Goal: Task Accomplishment & Management: Use online tool/utility

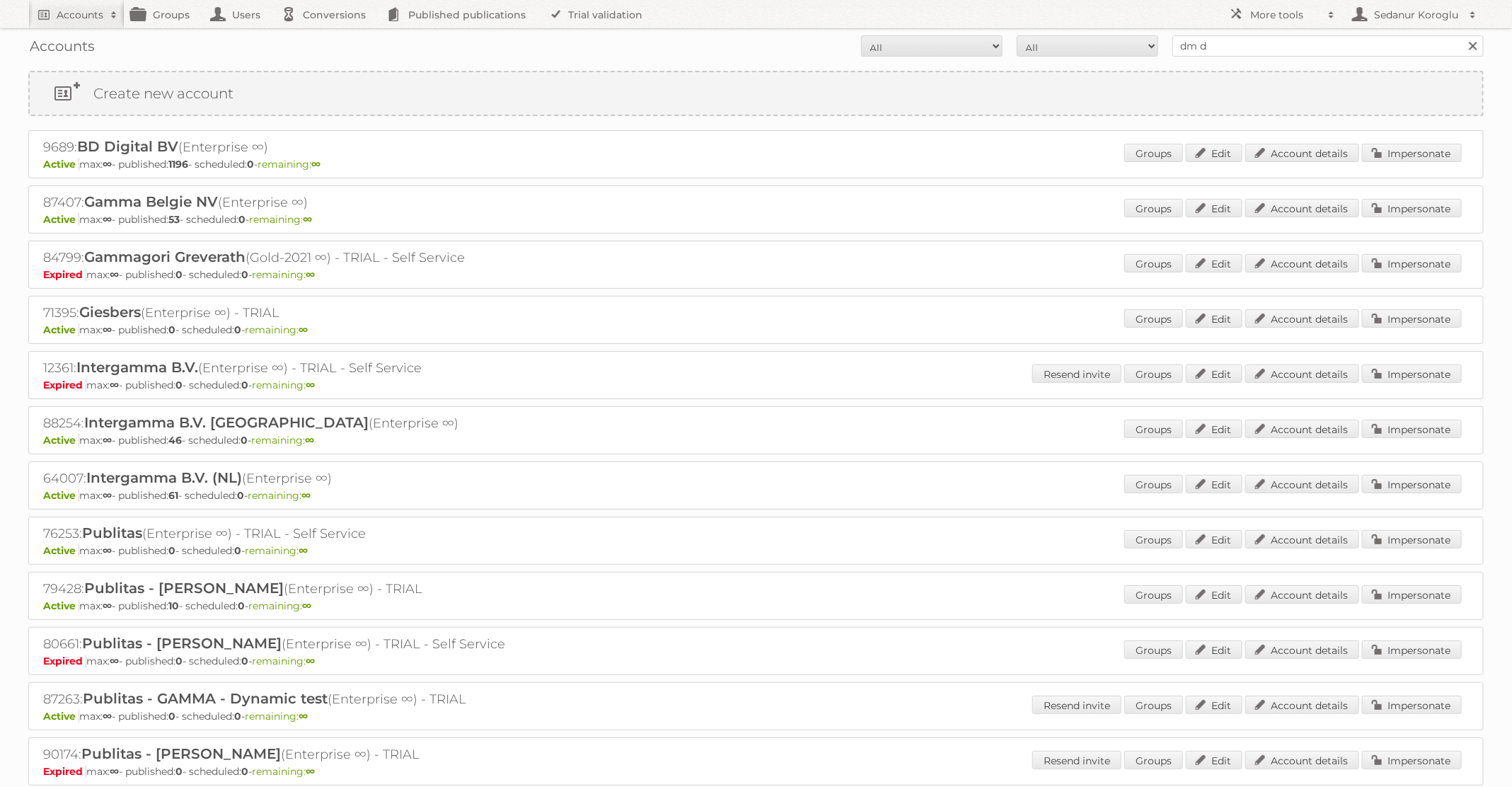
type input "dm drogerie"
click at [1461, 36] on input "Search" at bounding box center [1472, 46] width 21 height 21
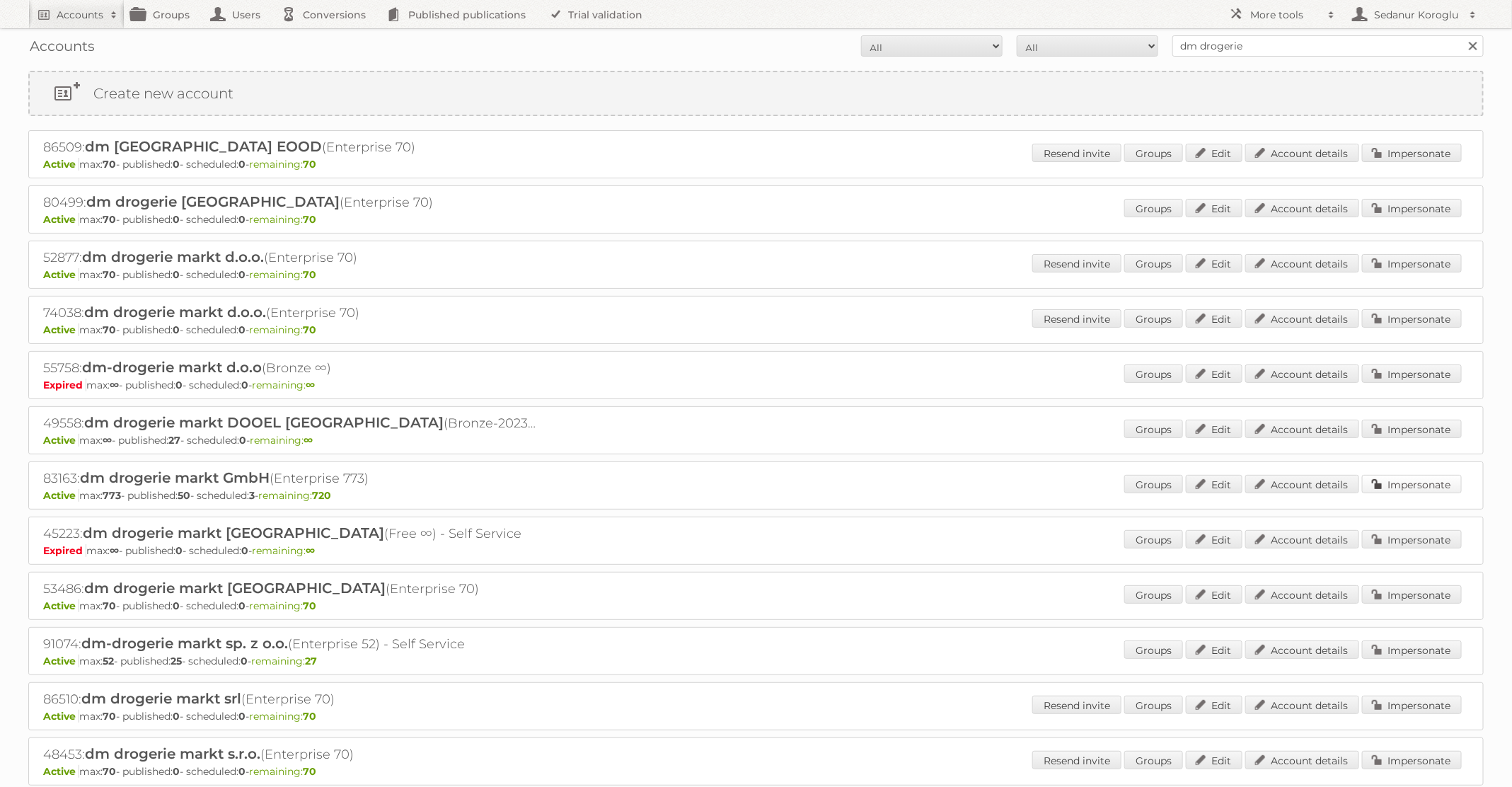
click at [1403, 476] on link "Impersonate" at bounding box center [1412, 484] width 100 height 19
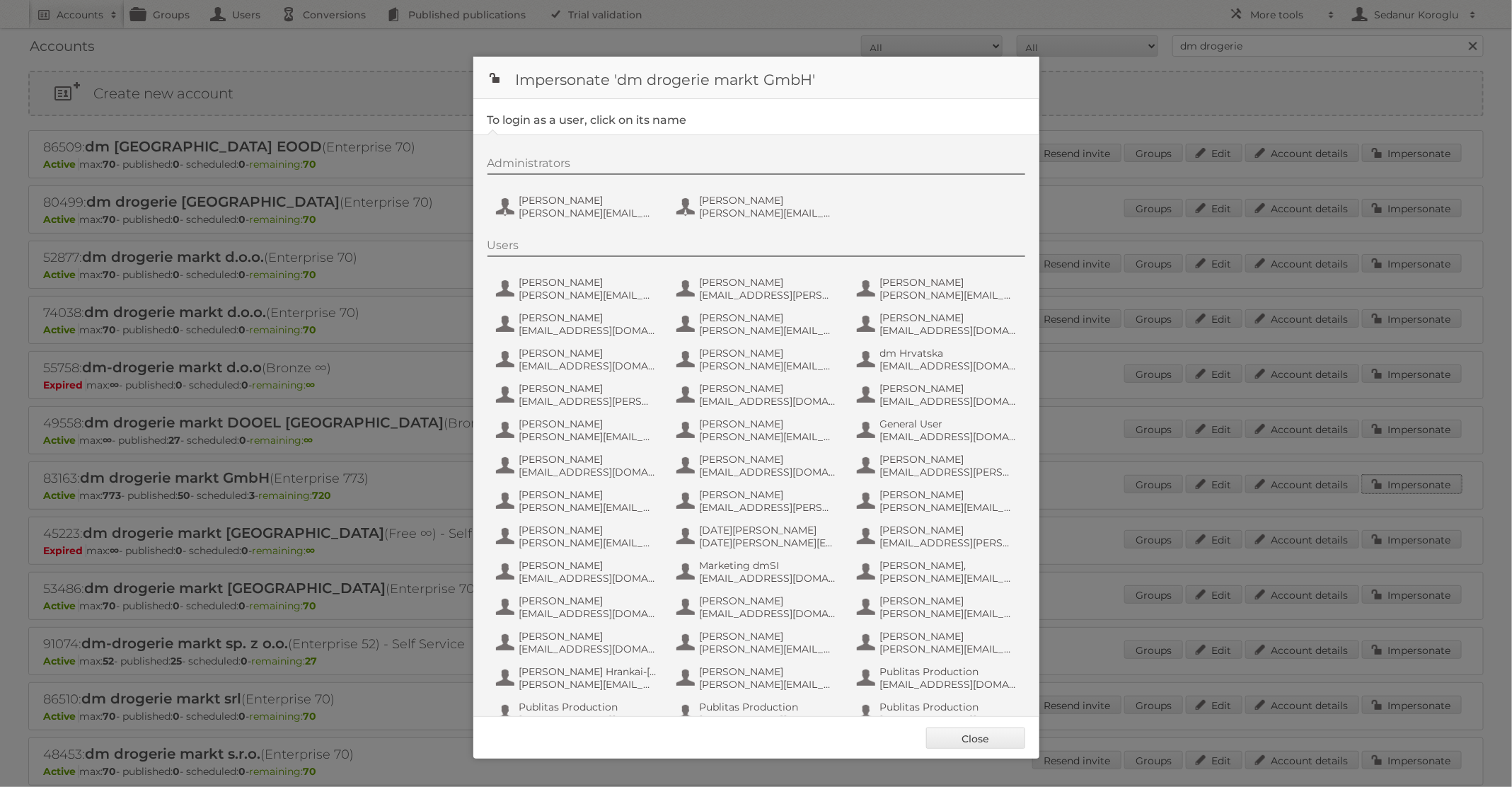
scroll to position [135, 0]
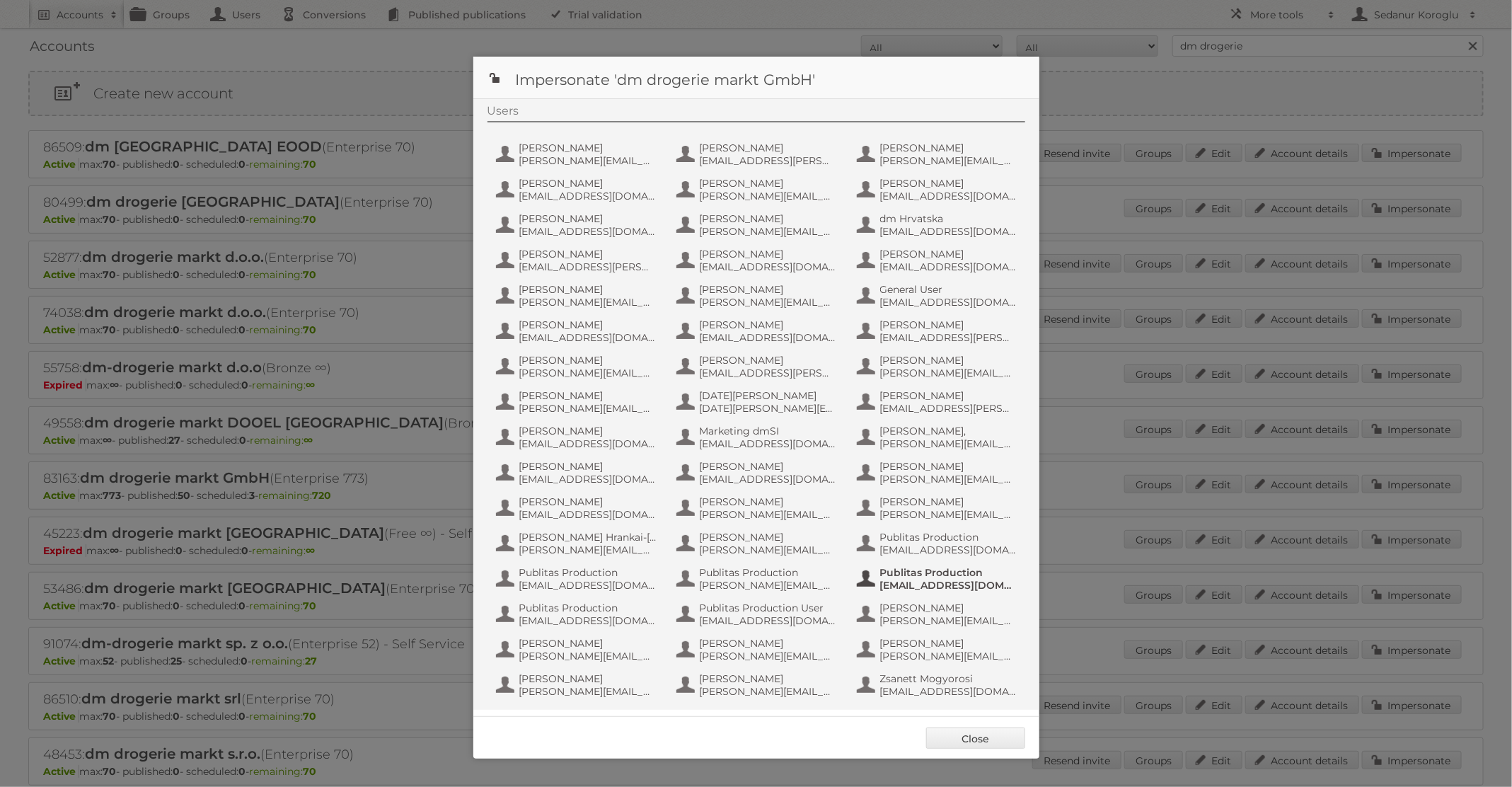
click at [927, 565] on button "Publitas Production fs+dmGmbH@publitas.com" at bounding box center [938, 579] width 166 height 28
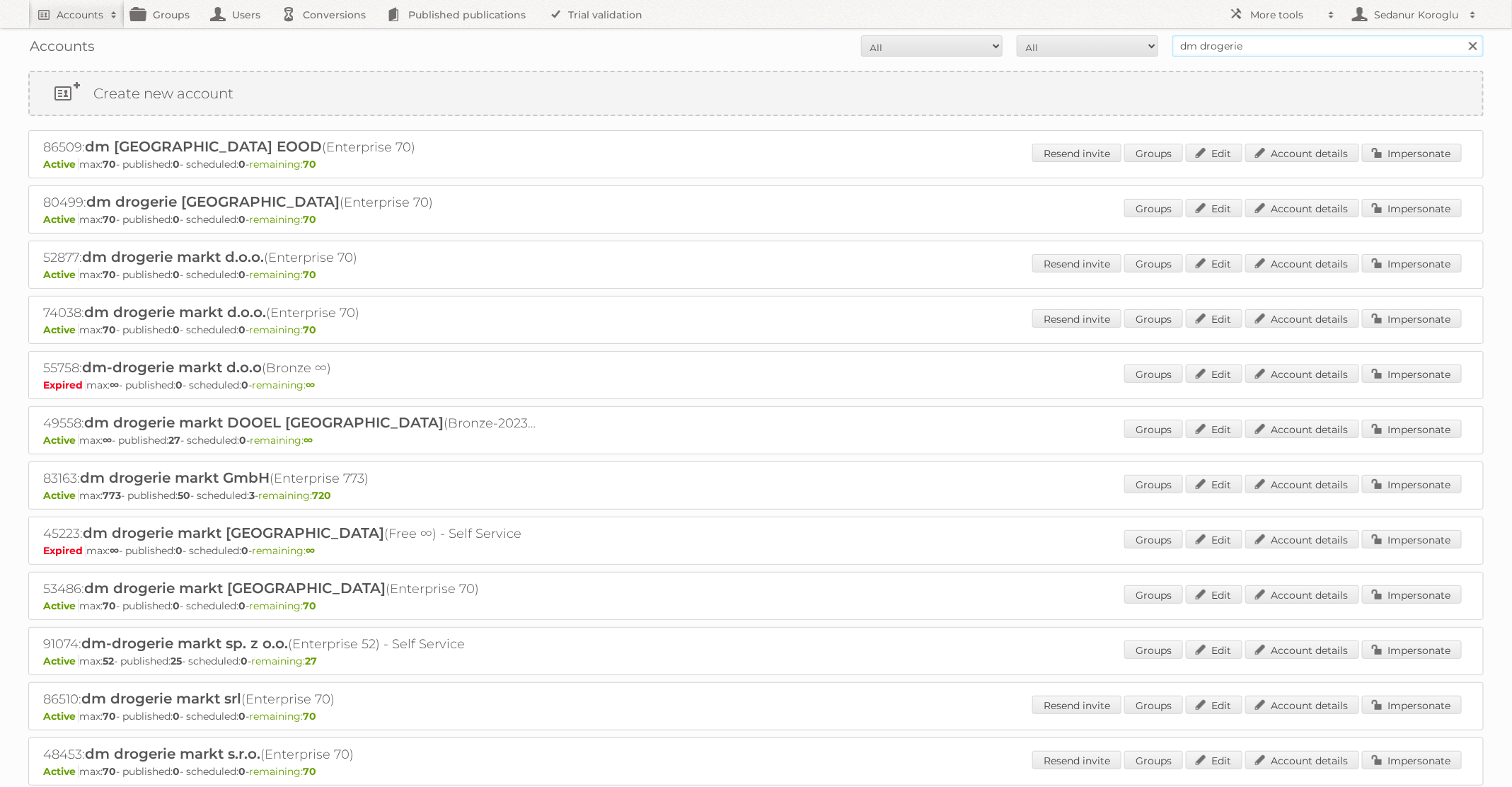
drag, startPoint x: 1254, startPoint y: 48, endPoint x: 1111, endPoint y: 45, distance: 143.0
click at [1111, 46] on form "All Active Expired Pending All Paid Trials Self service dm drogerie Search" at bounding box center [756, 46] width 1455 height 21
type input "GAMMA"
click at [1461, 36] on input "Search" at bounding box center [1472, 46] width 21 height 21
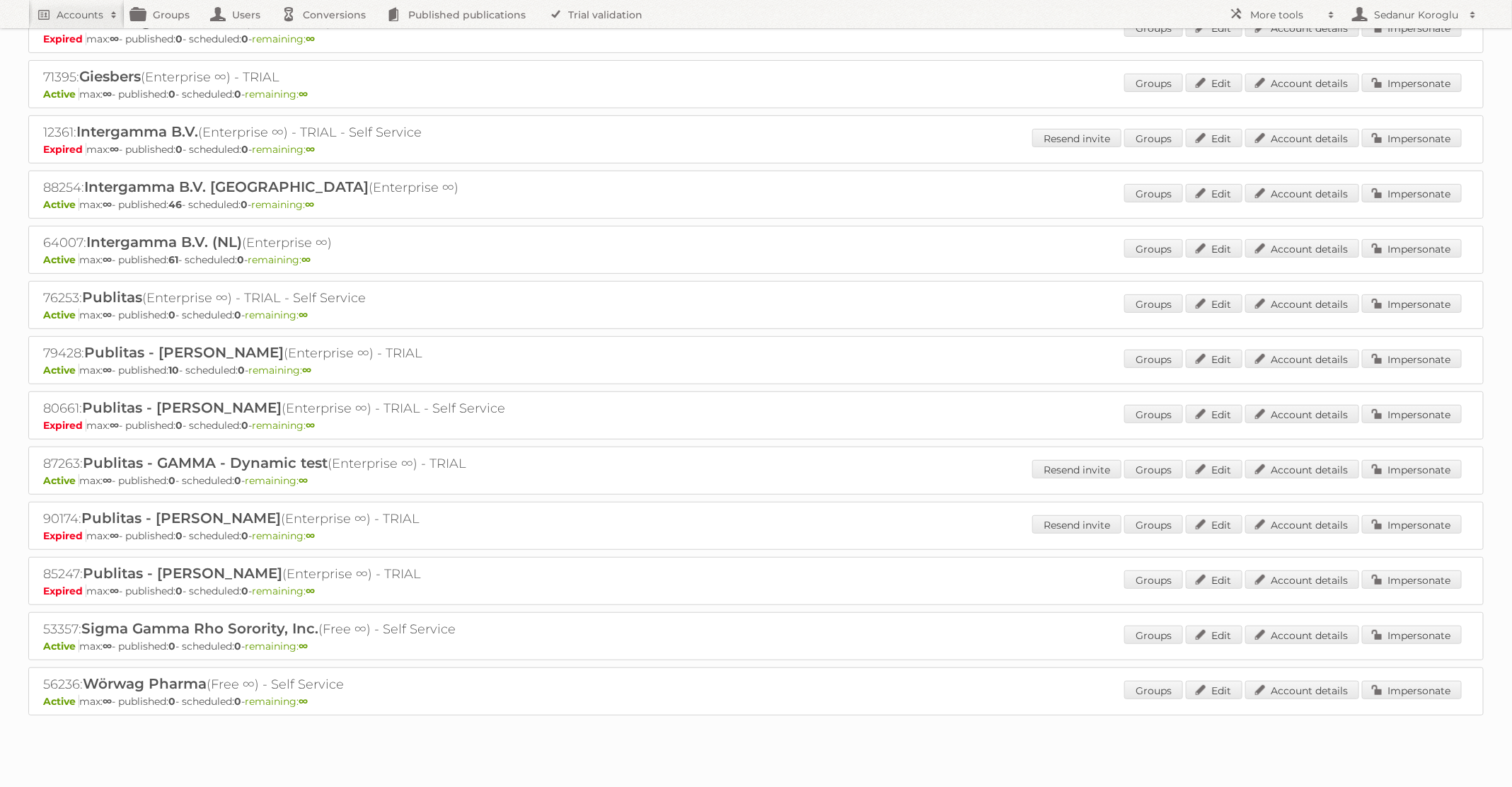
scroll to position [254, 0]
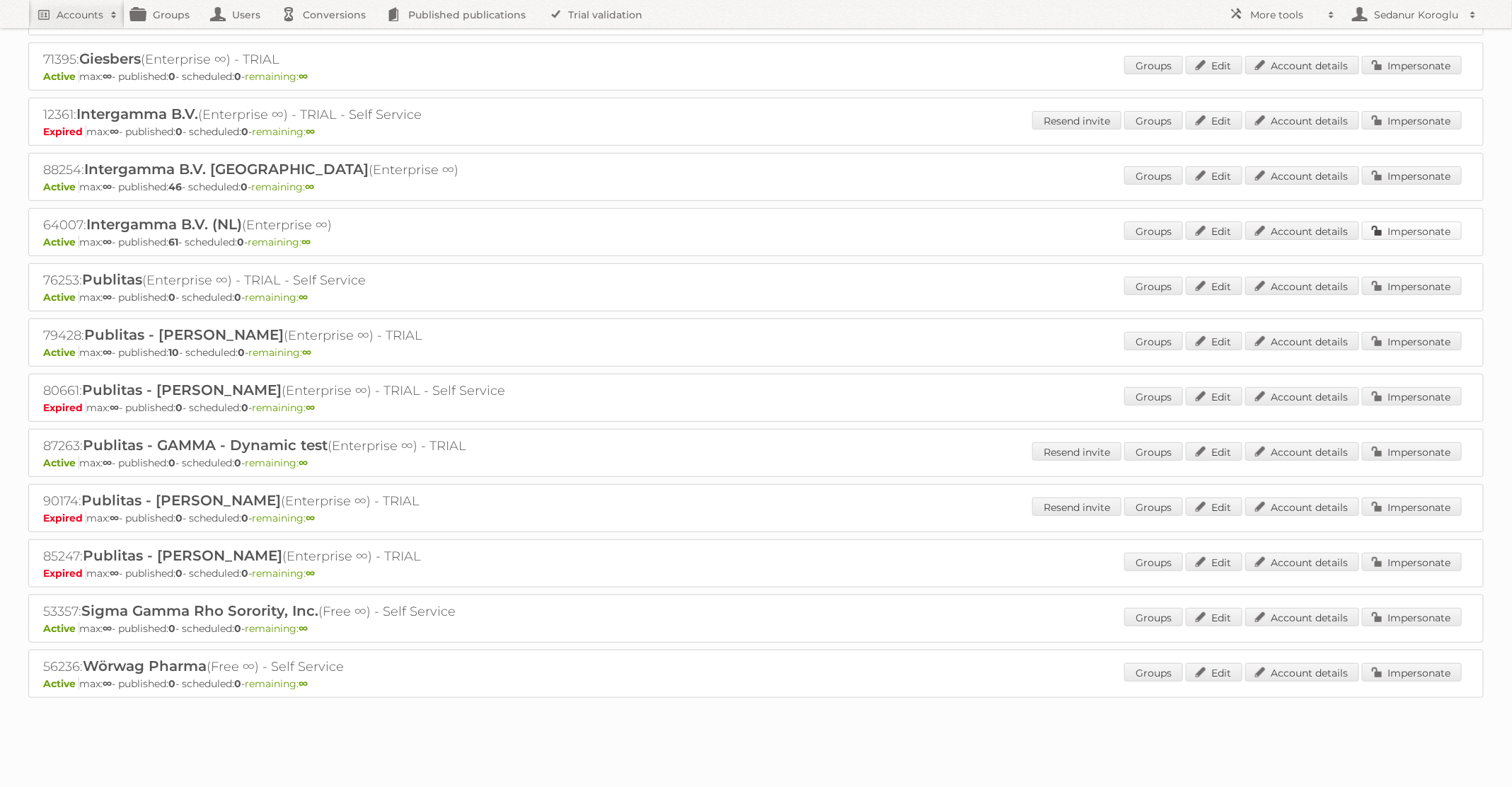
click at [1412, 228] on link "Impersonate" at bounding box center [1412, 231] width 100 height 19
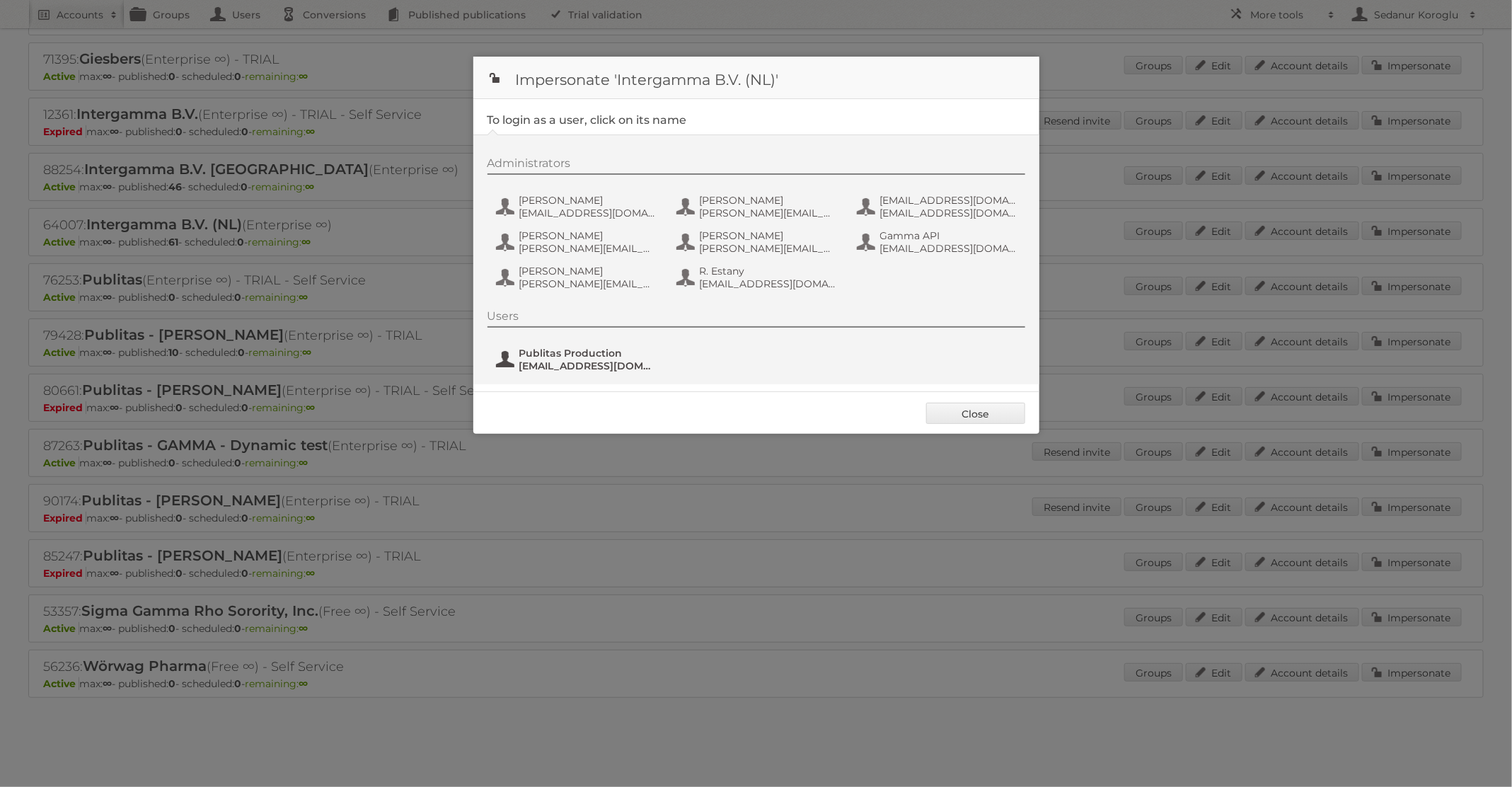
click at [609, 358] on span "Publitas Production" at bounding box center [588, 353] width 138 height 12
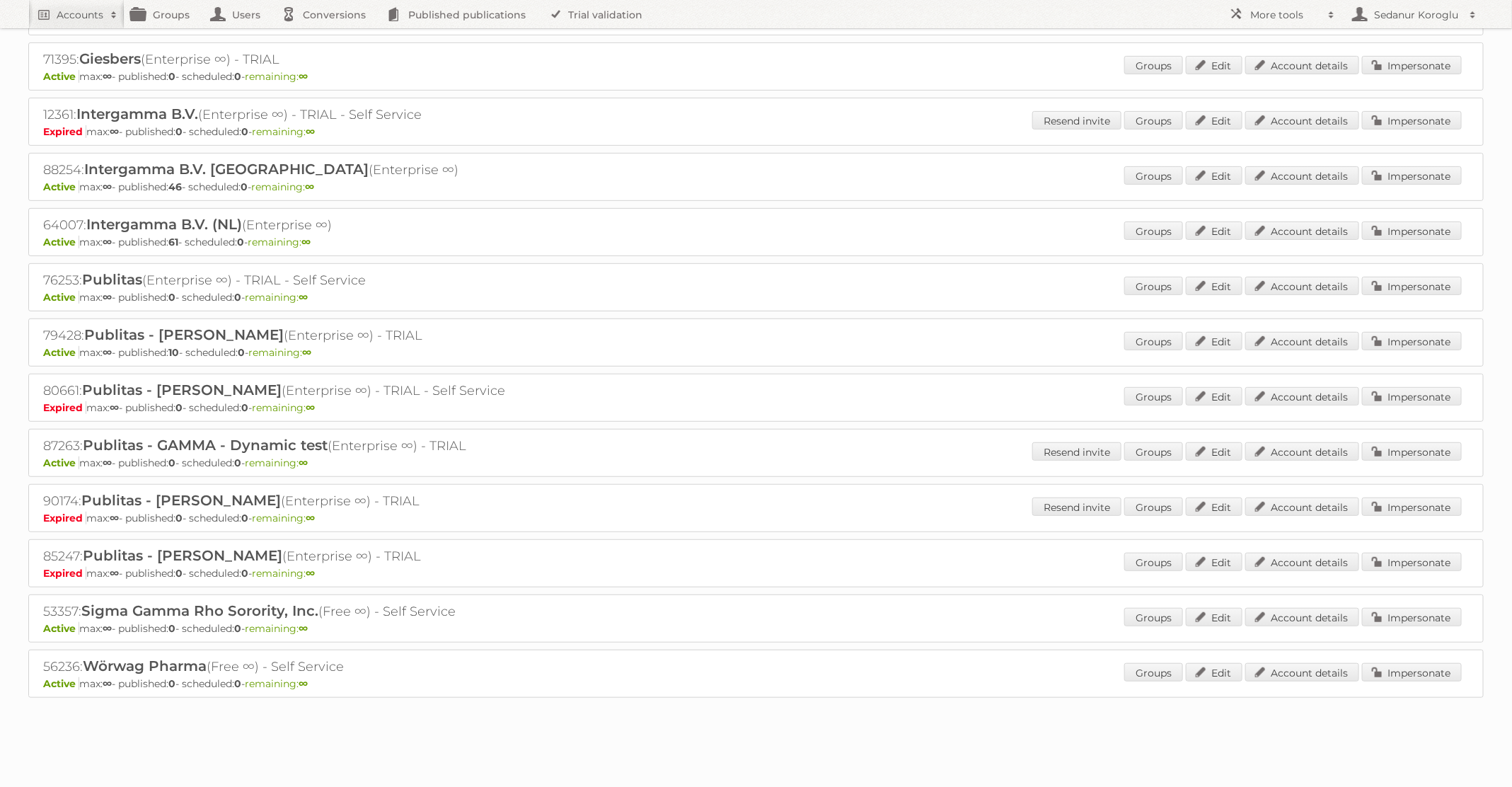
scroll to position [0, 0]
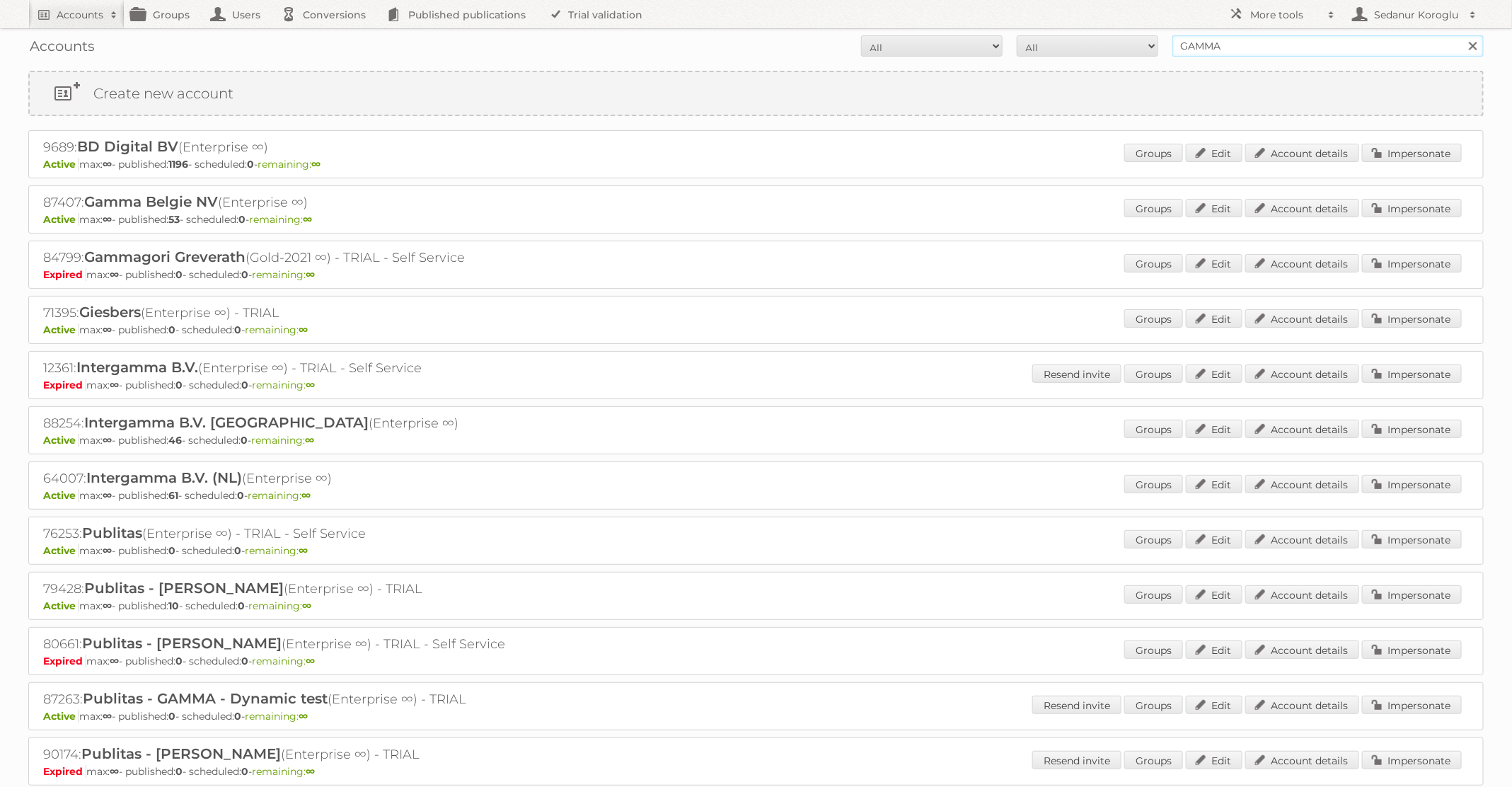
drag, startPoint x: 1230, startPoint y: 47, endPoint x: 1114, endPoint y: 47, distance: 116.0
click at [1116, 47] on form "All Active Expired Pending All Paid Trials Self service GAMMA Search" at bounding box center [756, 46] width 1455 height 21
type input "pflanzen-kölle"
click at [1461, 36] on input "Search" at bounding box center [1472, 46] width 21 height 21
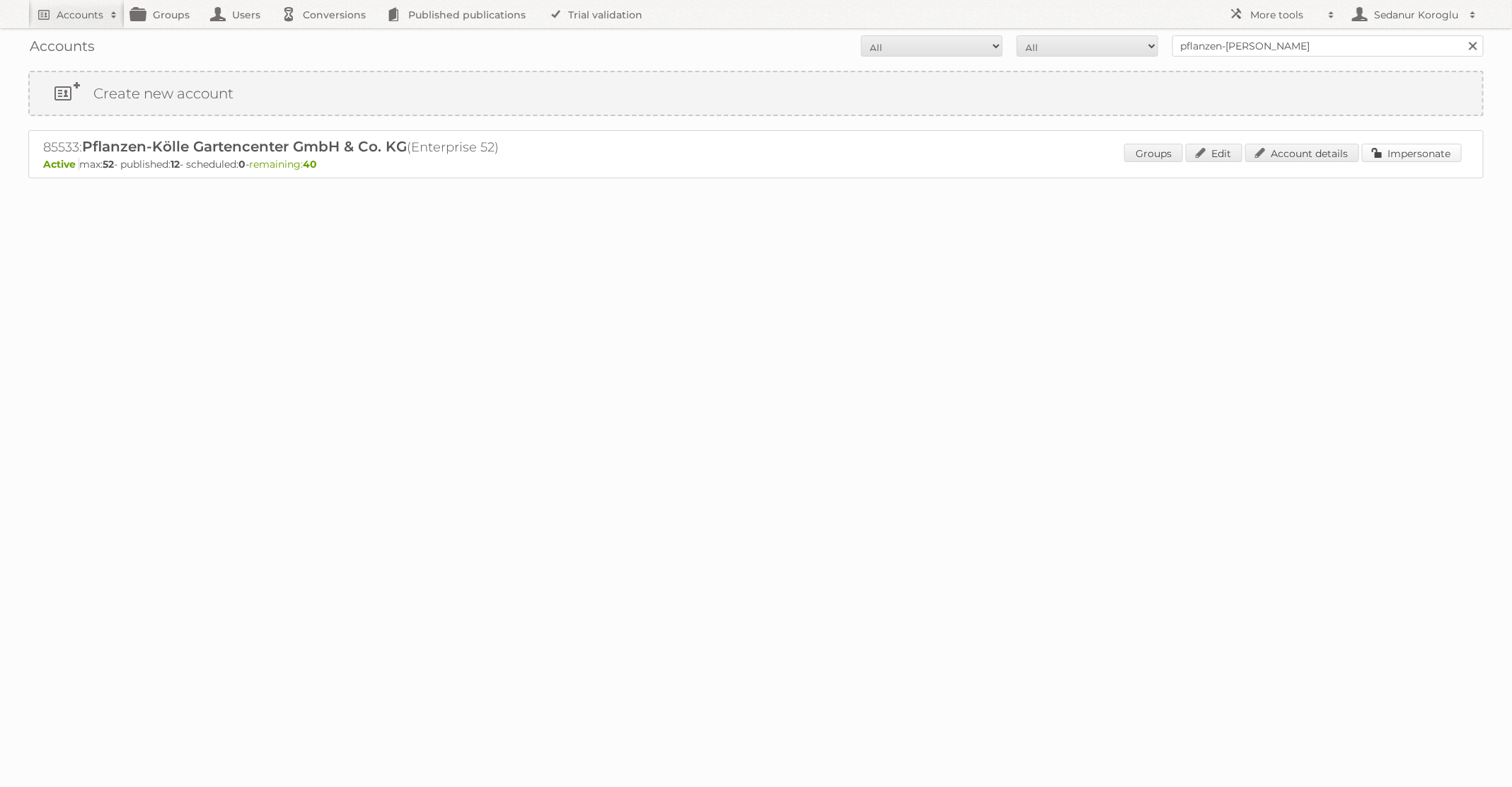
click at [1400, 153] on link "Impersonate" at bounding box center [1412, 153] width 100 height 19
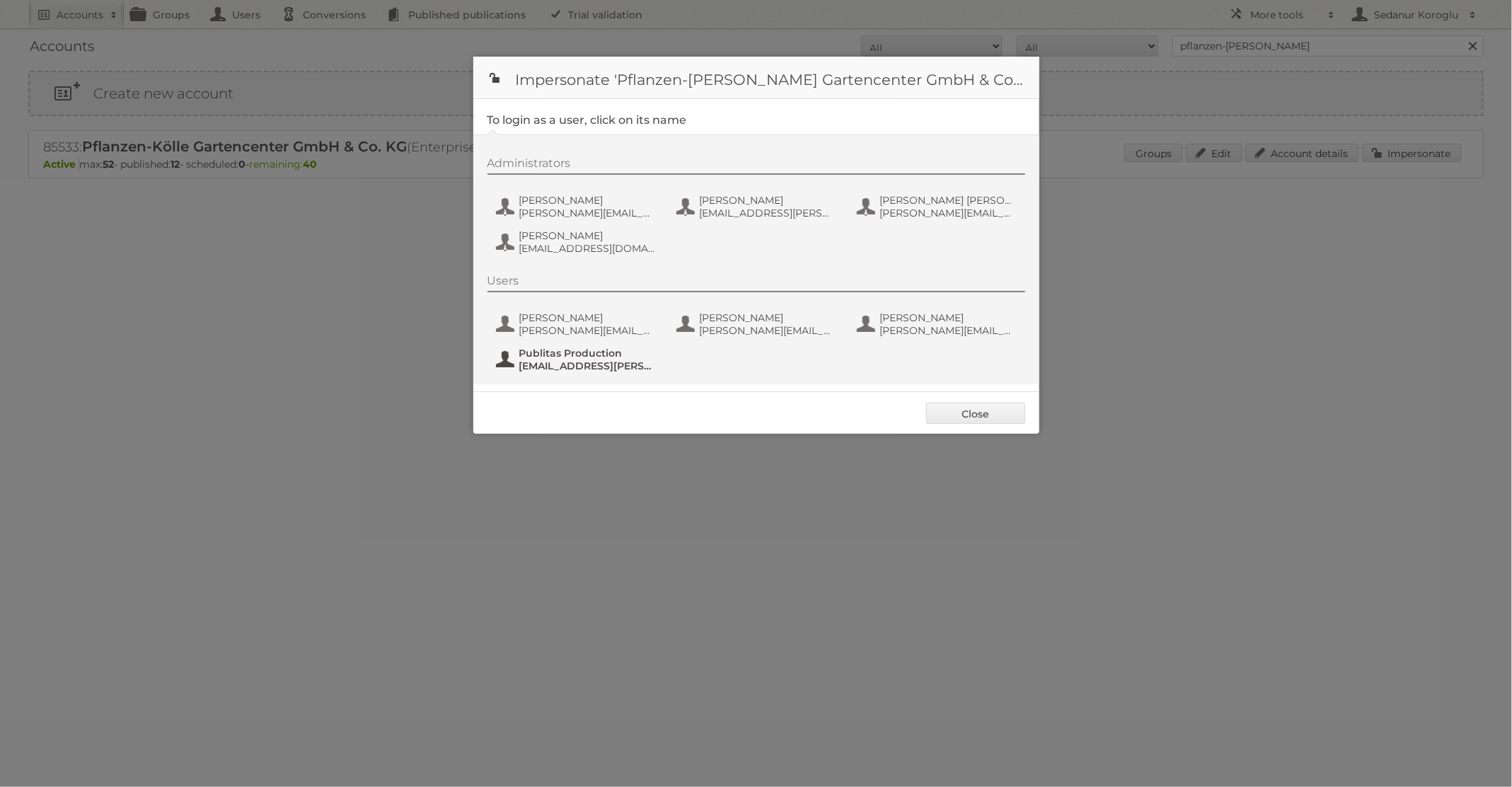
click at [624, 369] on span "fs+Pflanzen-Koelle@publitas.com" at bounding box center [588, 366] width 138 height 12
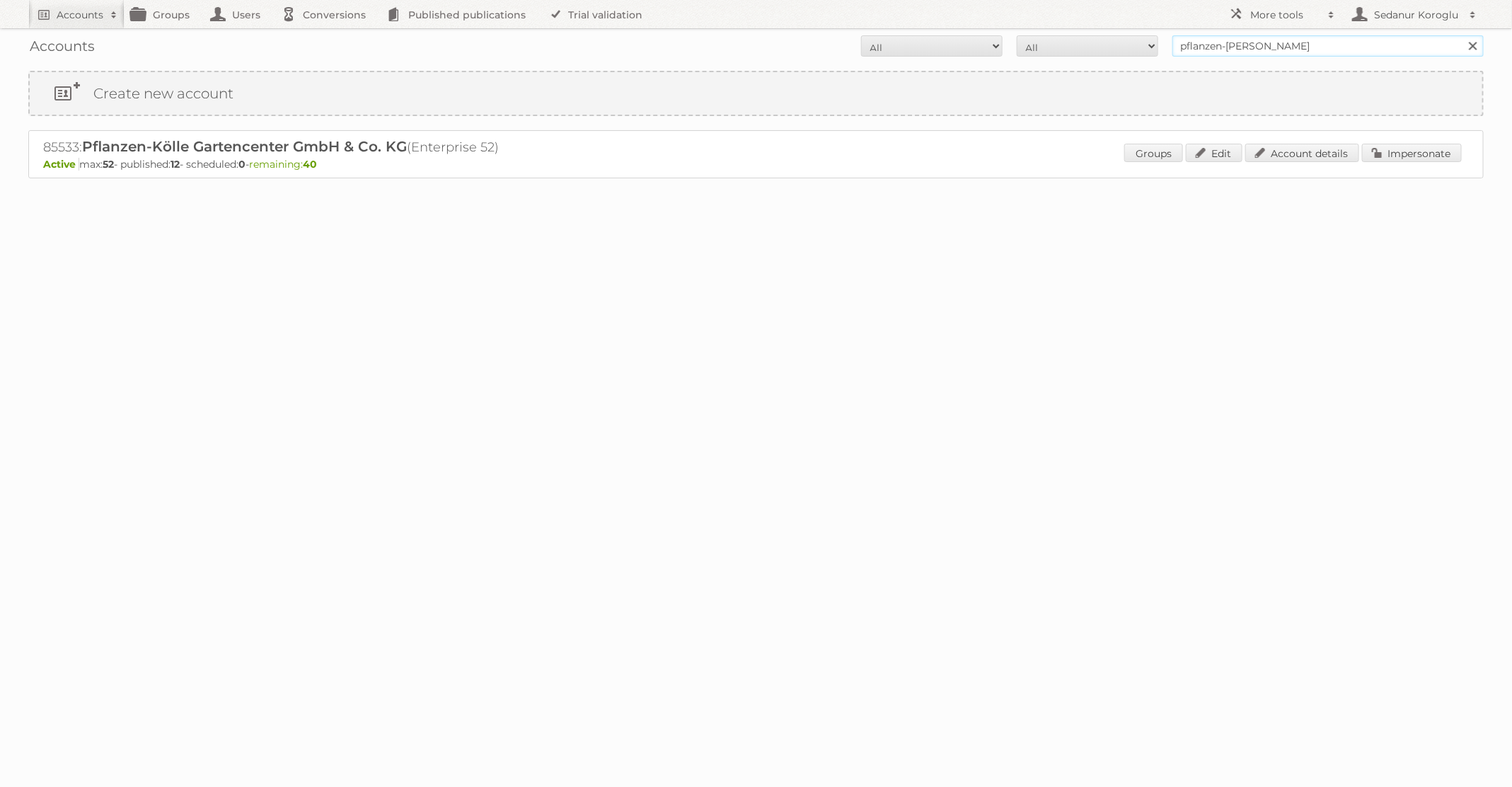
drag, startPoint x: 1273, startPoint y: 46, endPoint x: 1137, endPoint y: 44, distance: 136.0
click at [1137, 44] on form "All Active Expired Pending All Paid Trials Self service pflanzen-kölle Search" at bounding box center [756, 46] width 1455 height 21
type input "KARWEI"
click at [1461, 36] on input "Search" at bounding box center [1472, 46] width 21 height 21
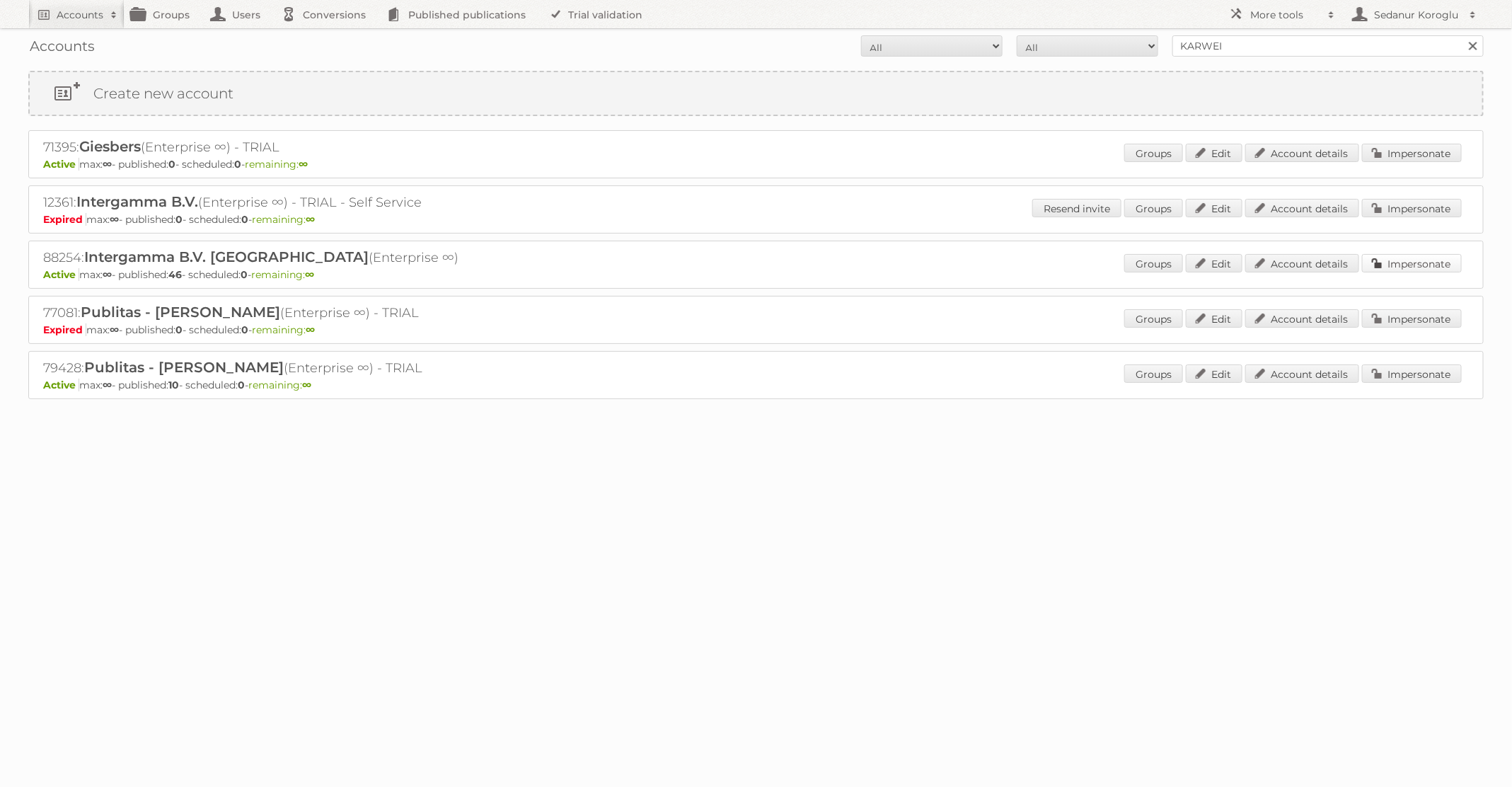
click at [1385, 260] on link "Impersonate" at bounding box center [1412, 264] width 100 height 19
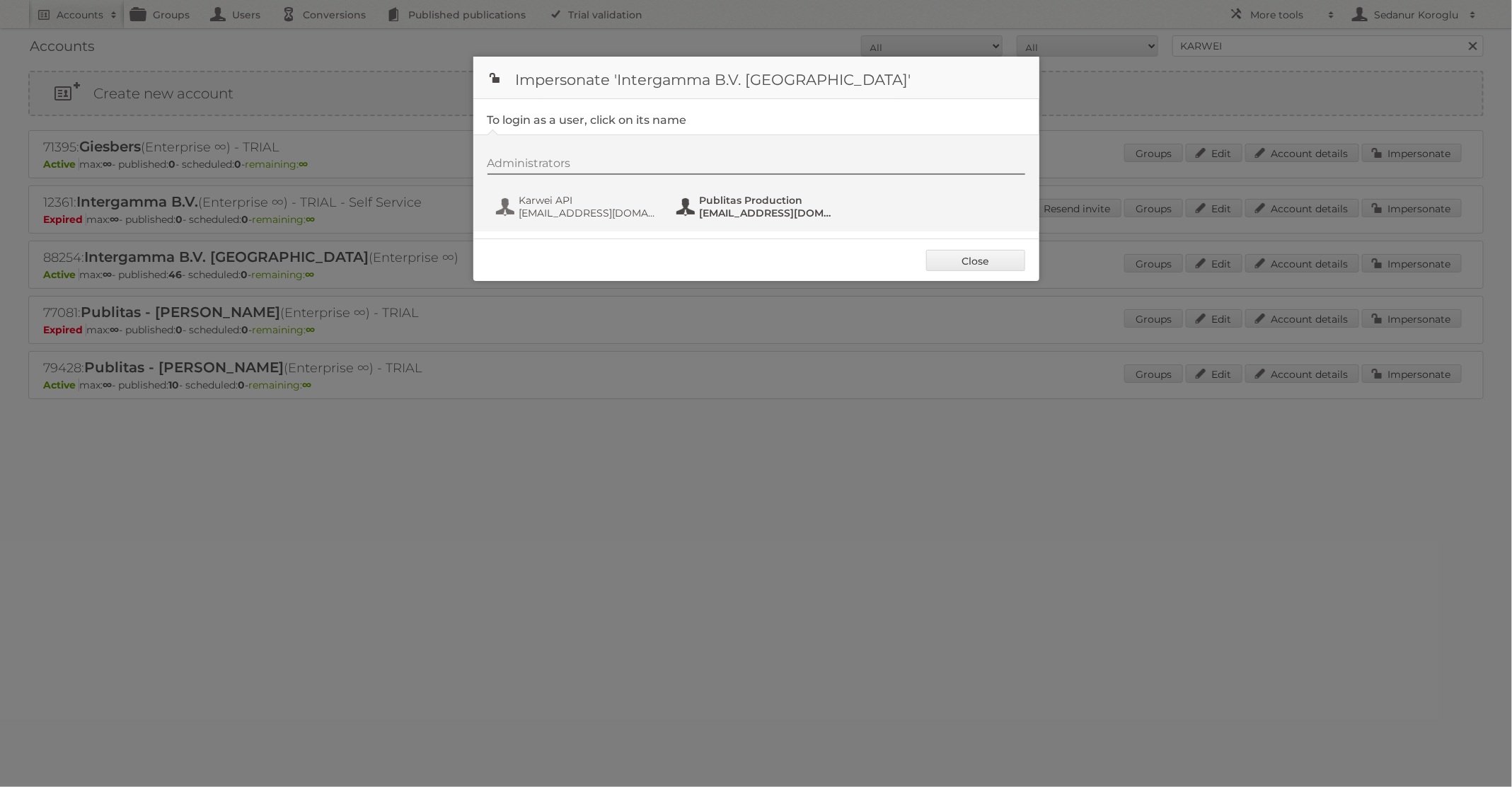
click at [744, 208] on span "[EMAIL_ADDRESS][DOMAIN_NAME]" at bounding box center [768, 213] width 138 height 12
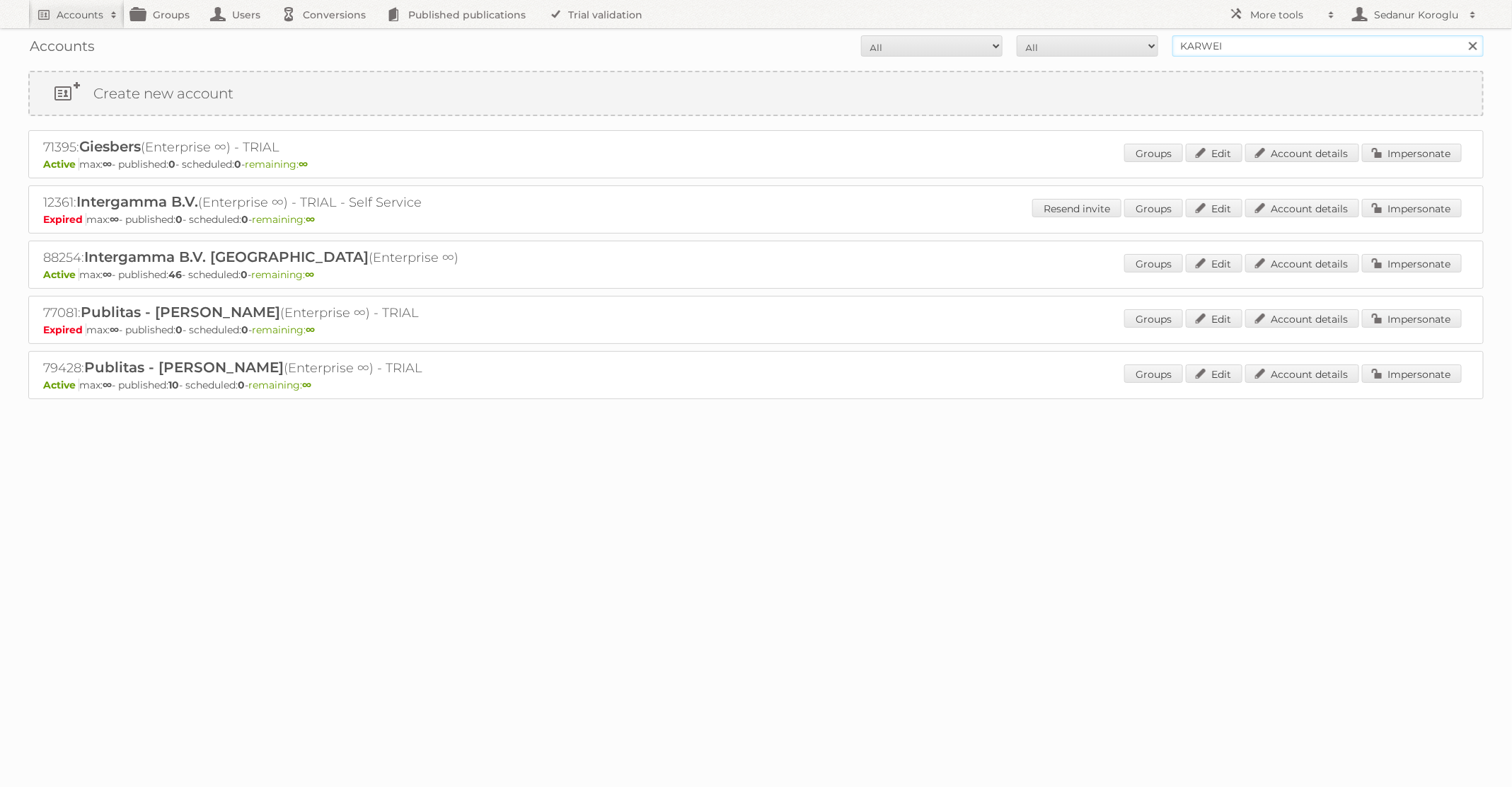
drag, startPoint x: 1230, startPoint y: 42, endPoint x: 1129, endPoint y: 51, distance: 101.4
click at [1129, 51] on form "All Active Expired Pending All Paid Trials Self service KARWEI Search" at bounding box center [756, 46] width 1455 height 21
type input "GAMMA"
click at [1461, 36] on input "Search" at bounding box center [1472, 46] width 21 height 21
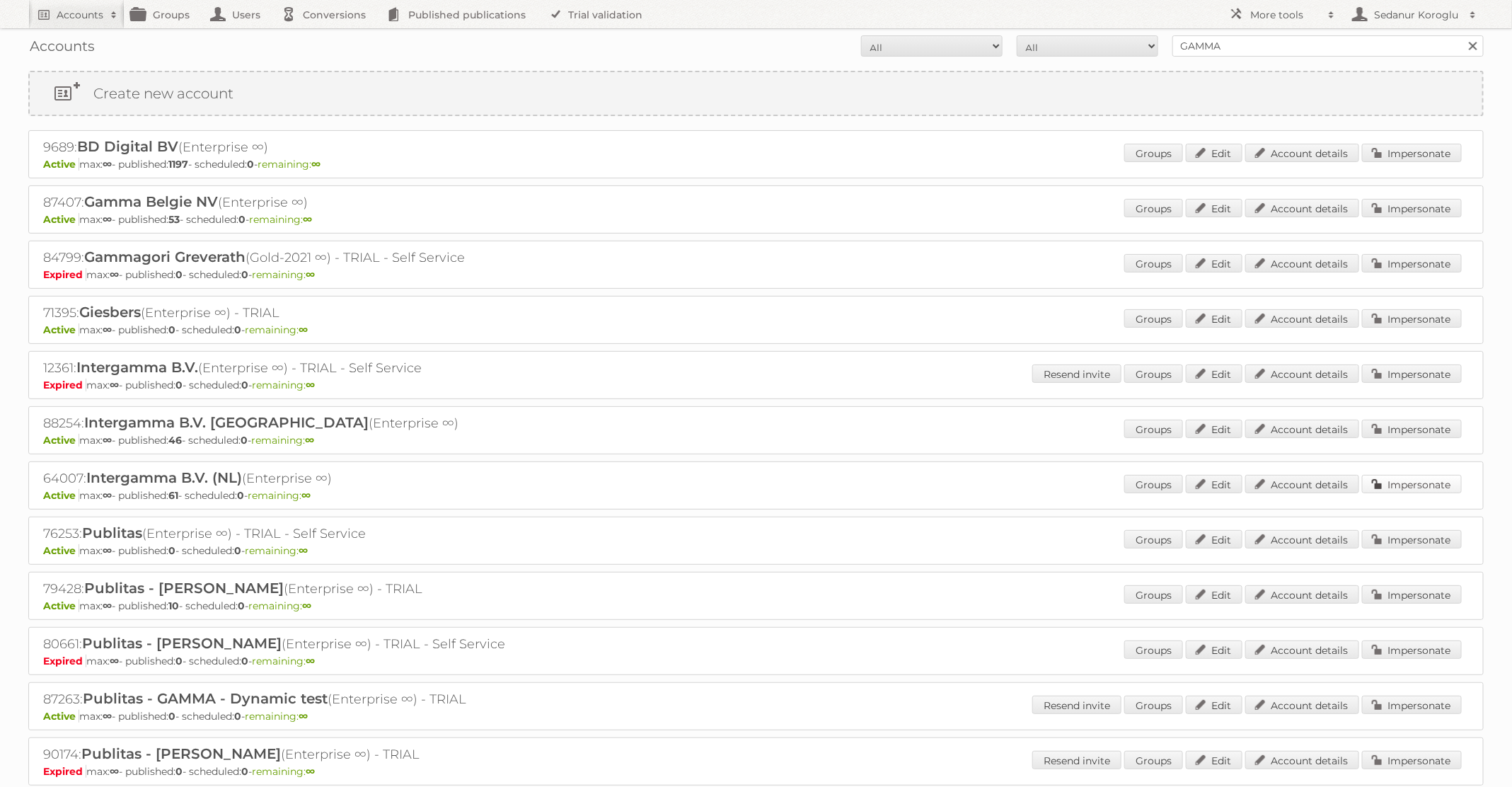
click at [1402, 481] on link "Impersonate" at bounding box center [1412, 484] width 100 height 19
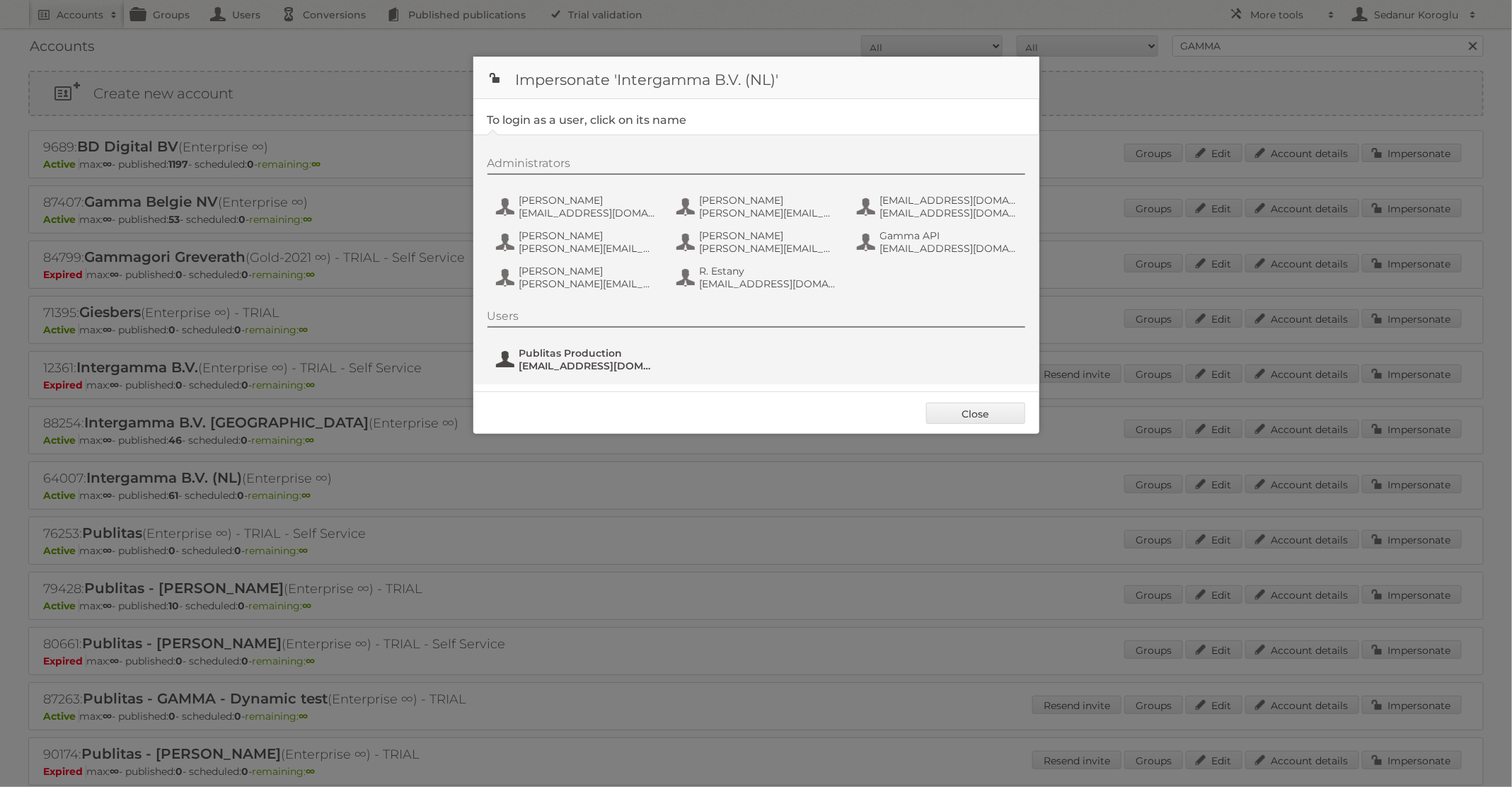
click at [554, 372] on button "Publitas Production fs+gamma@publitas.com" at bounding box center [578, 359] width 166 height 28
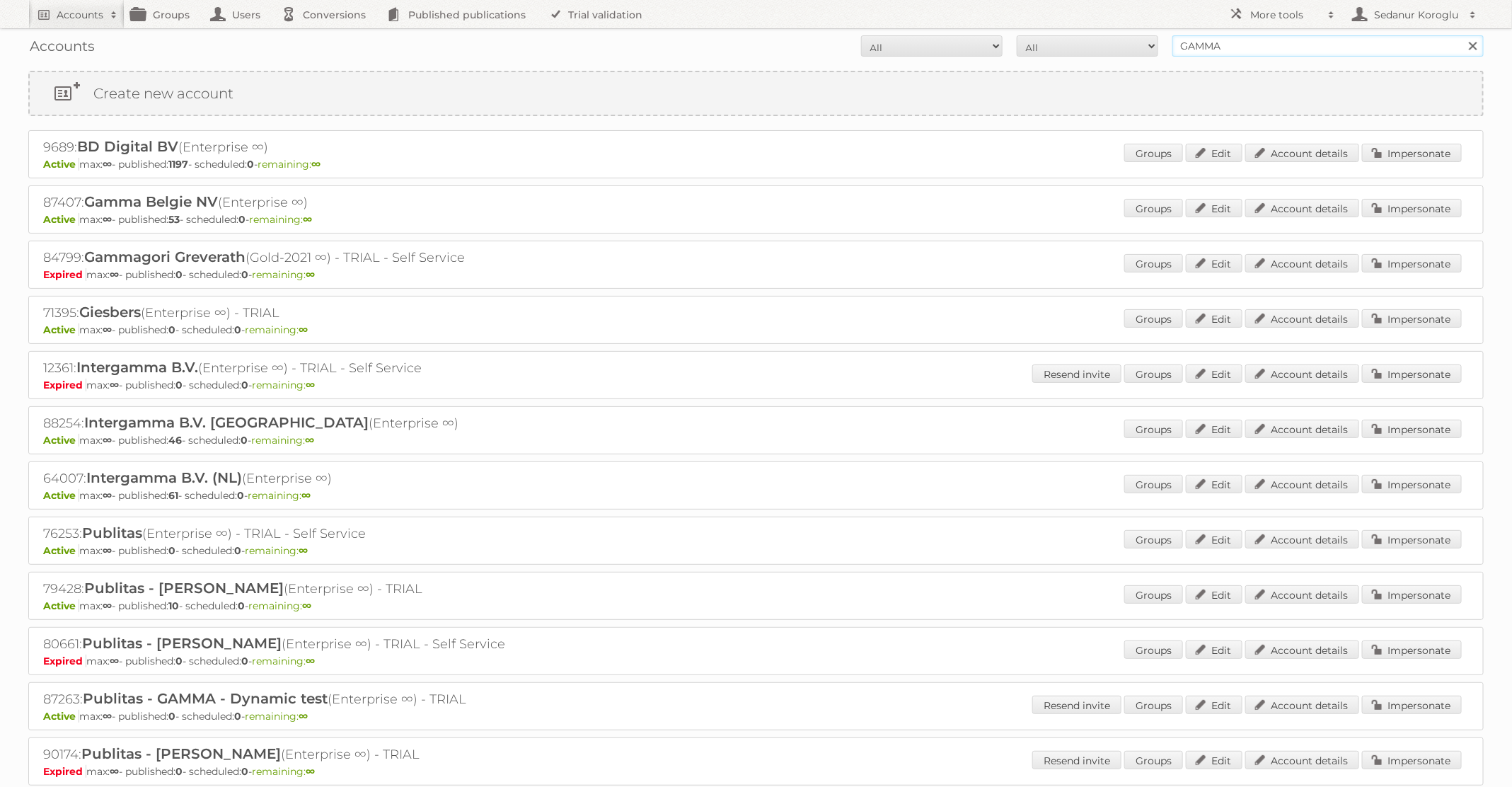
drag, startPoint x: 1224, startPoint y: 45, endPoint x: 1115, endPoint y: 44, distance: 109.0
click at [1115, 44] on form "All Active Expired Pending All Paid Trials Self service GAMMA Search" at bounding box center [756, 46] width 1455 height 21
type input "KARWEI"
click at [1461, 36] on input "Search" at bounding box center [1472, 46] width 21 height 21
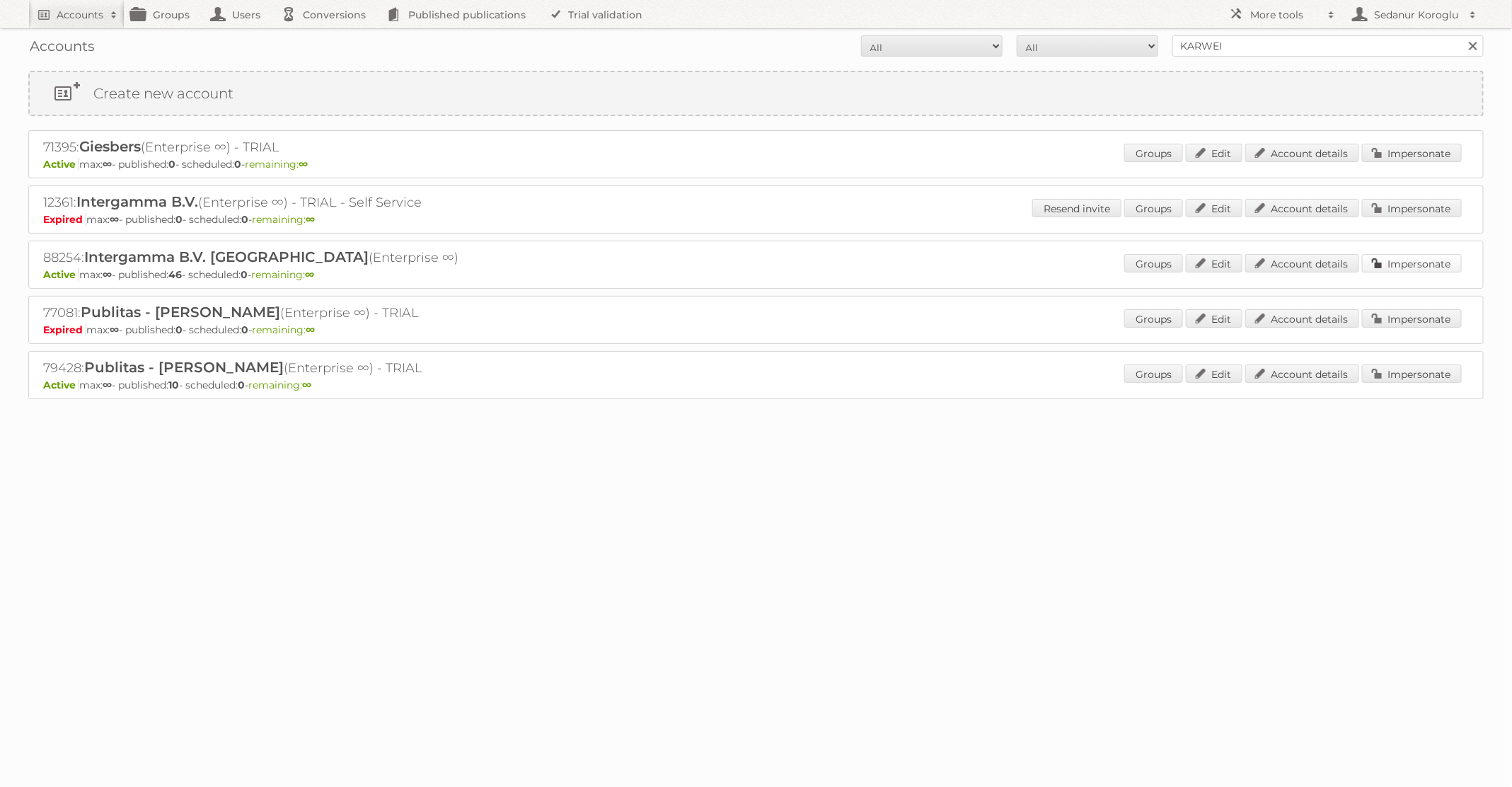
click at [1388, 267] on link "Impersonate" at bounding box center [1412, 264] width 100 height 19
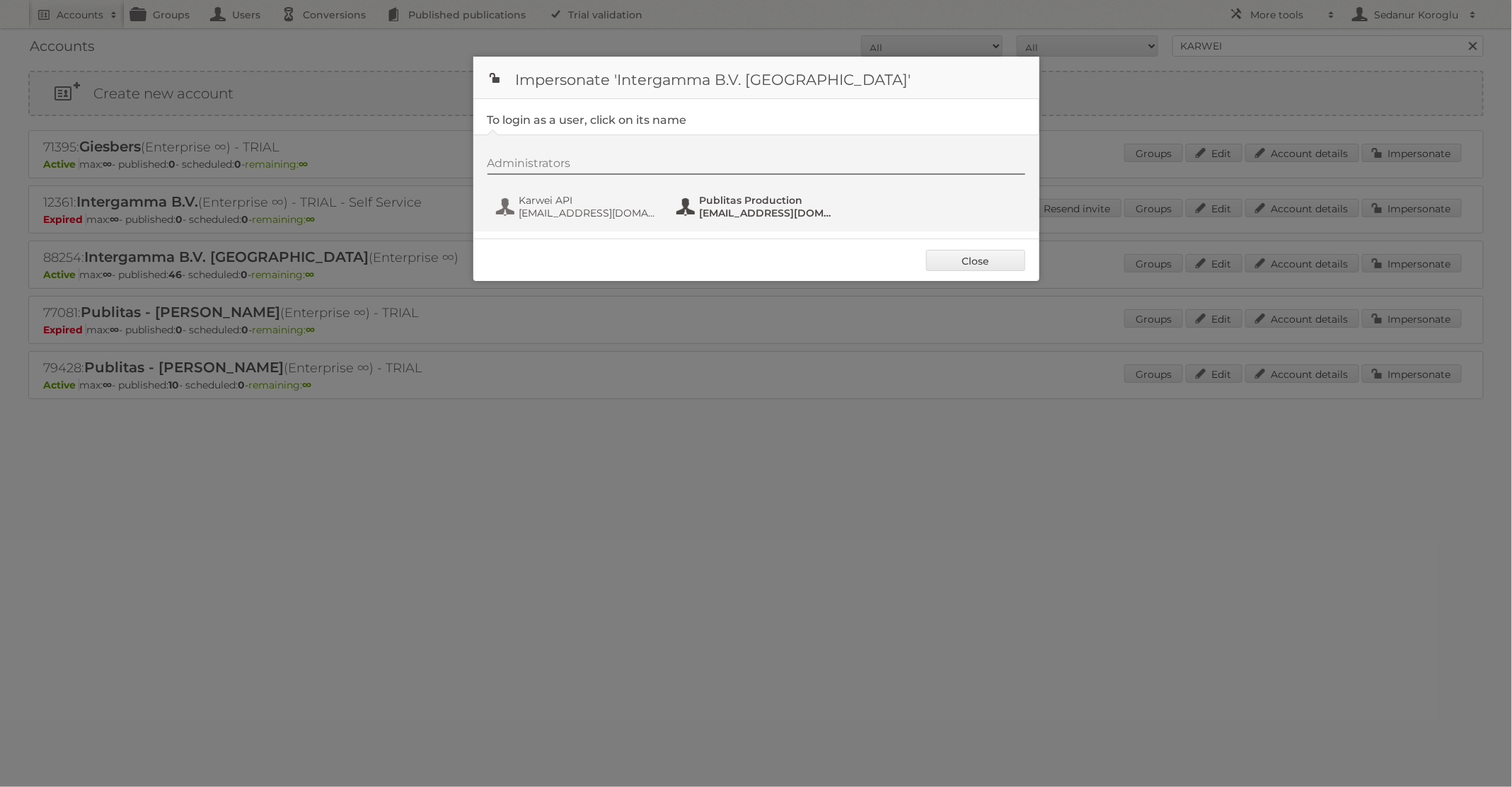
click at [803, 215] on span "[EMAIL_ADDRESS][DOMAIN_NAME]" at bounding box center [768, 213] width 138 height 12
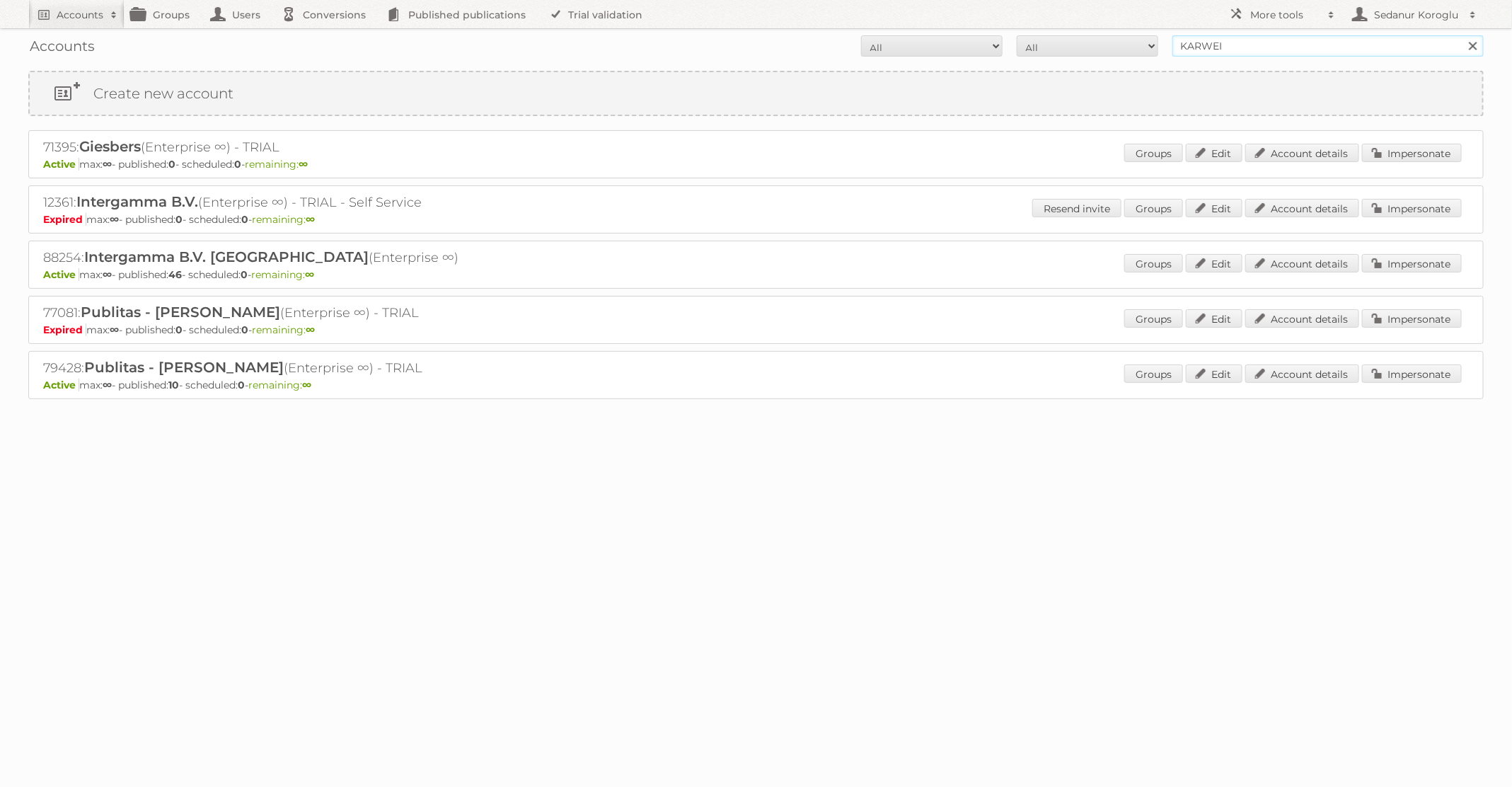
drag, startPoint x: 1240, startPoint y: 44, endPoint x: 1098, endPoint y: 40, distance: 142.1
click at [1098, 40] on form "All Active Expired Pending All Paid Trials Self service KARWEI Search" at bounding box center [756, 46] width 1455 height 21
type input "GAMMA"
click at [1461, 36] on input "Search" at bounding box center [1472, 46] width 21 height 21
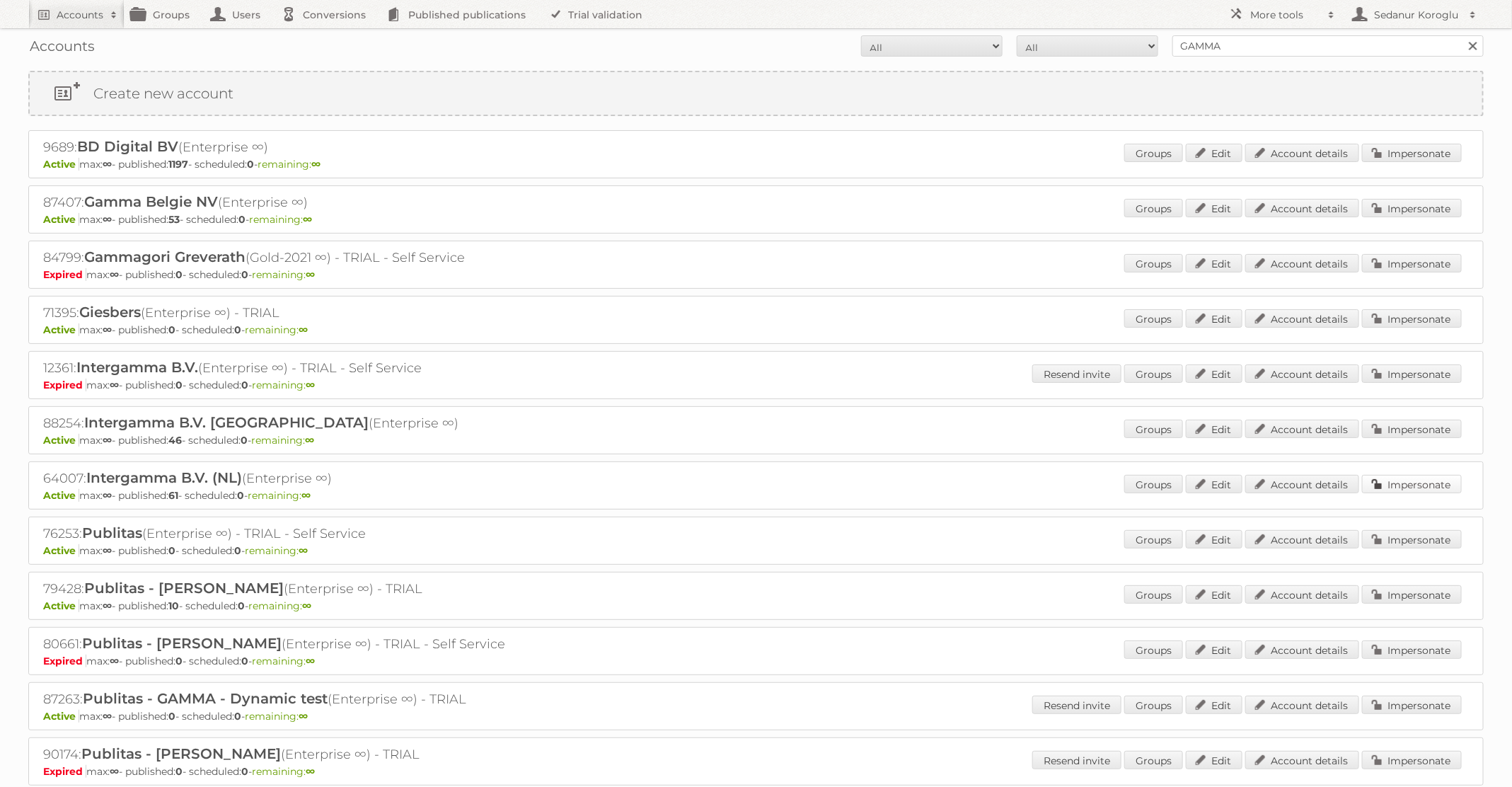
click at [1414, 486] on link "Impersonate" at bounding box center [1412, 484] width 100 height 19
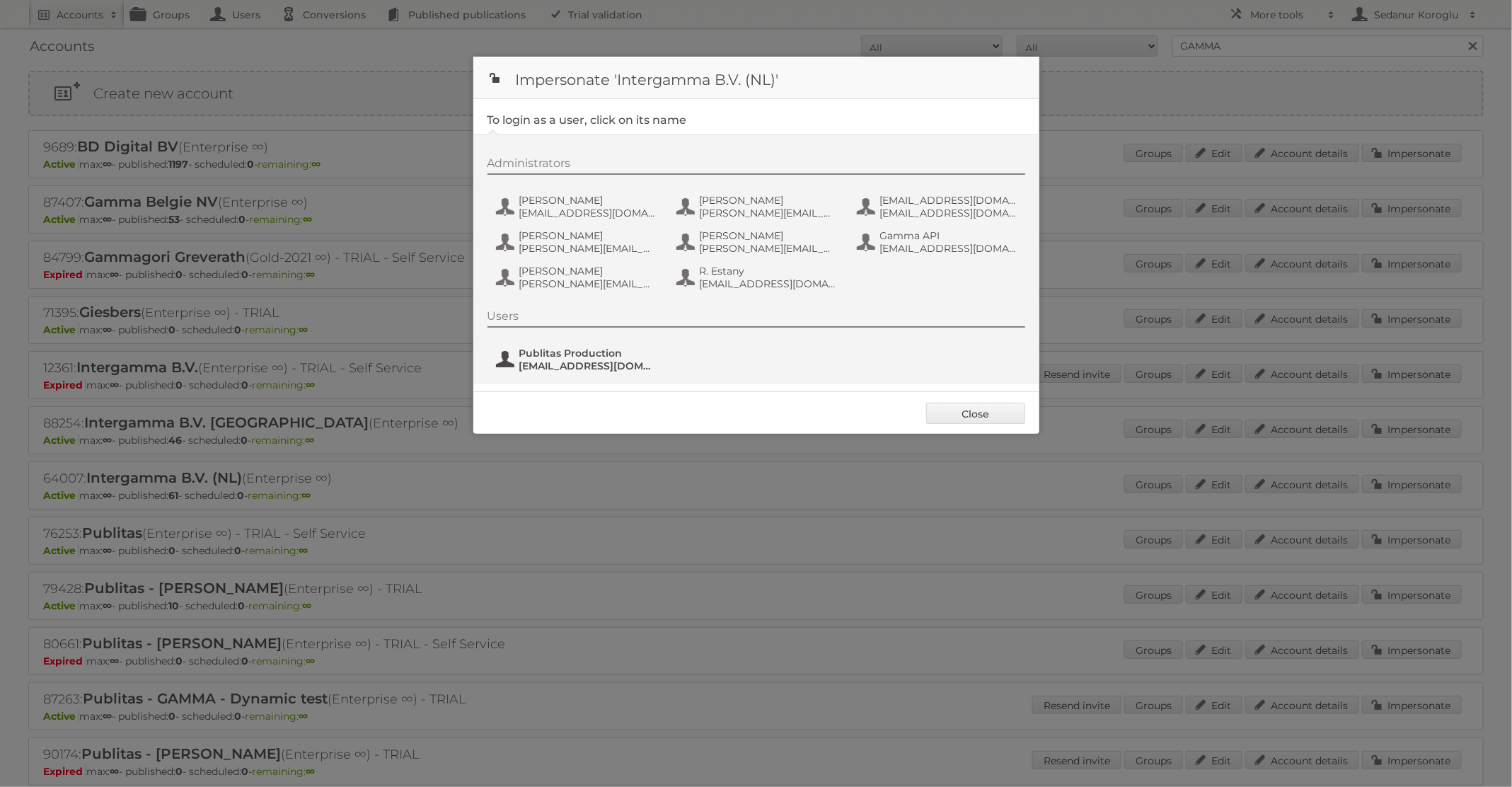
click at [582, 358] on span "Publitas Production" at bounding box center [588, 353] width 138 height 12
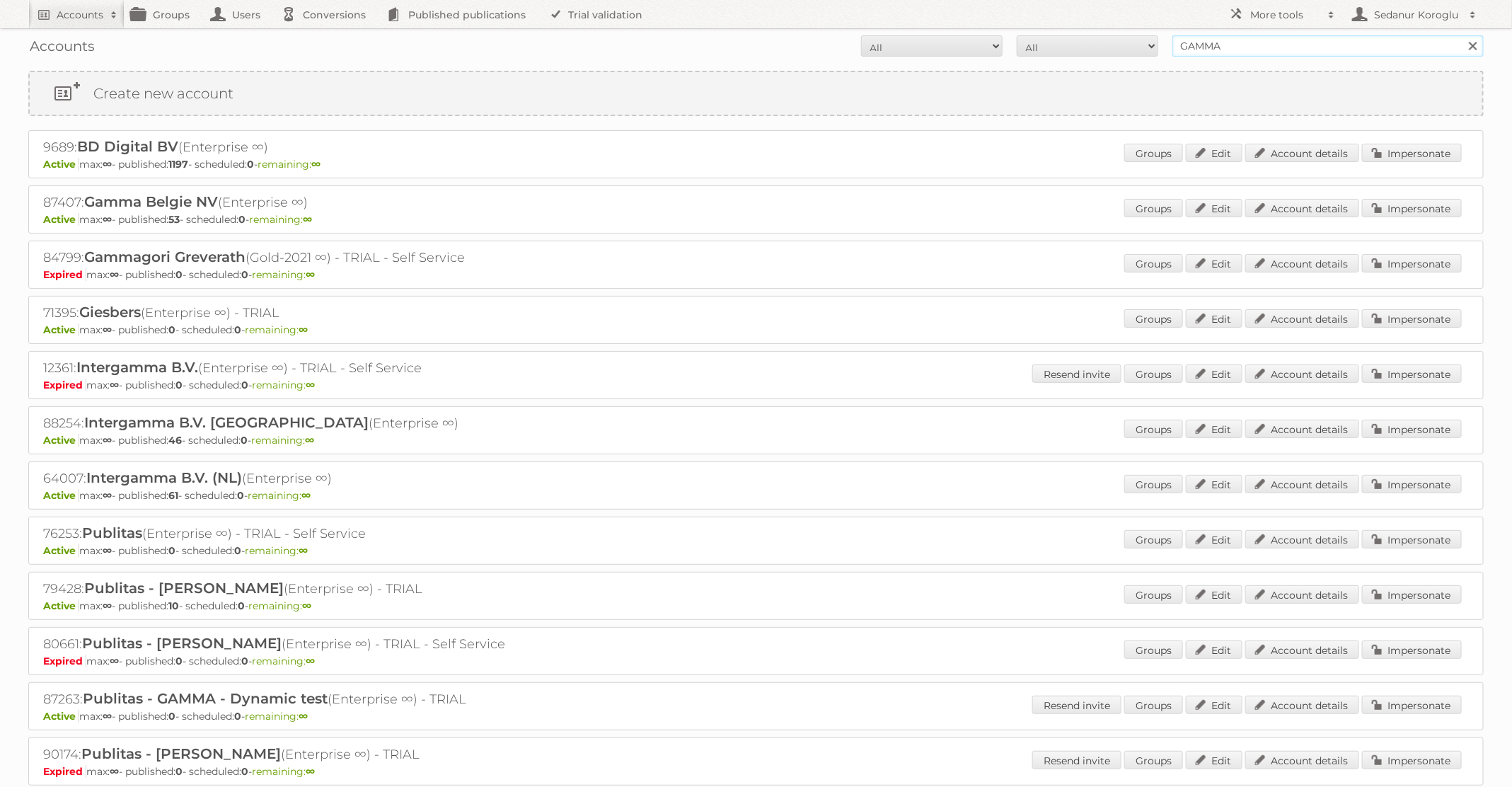
drag, startPoint x: 1230, startPoint y: 45, endPoint x: 1113, endPoint y: 43, distance: 117.0
click at [1113, 43] on form "All Active Expired Pending All Paid Trials Self service GAMMA Search" at bounding box center [756, 46] width 1455 height 21
type input "Praxis"
click at [1461, 36] on input "Search" at bounding box center [1472, 46] width 21 height 21
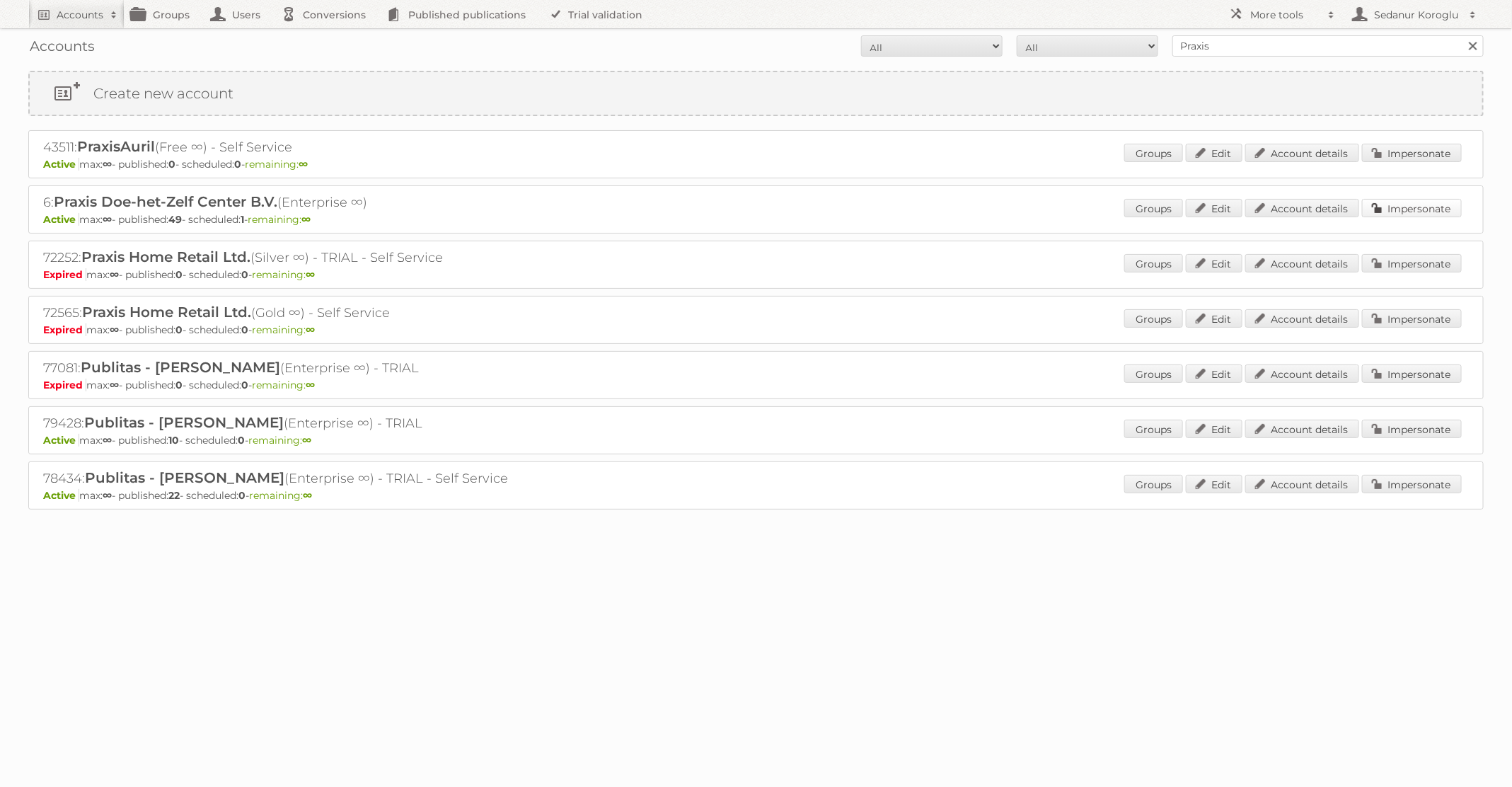
click at [1401, 208] on link "Impersonate" at bounding box center [1412, 208] width 100 height 19
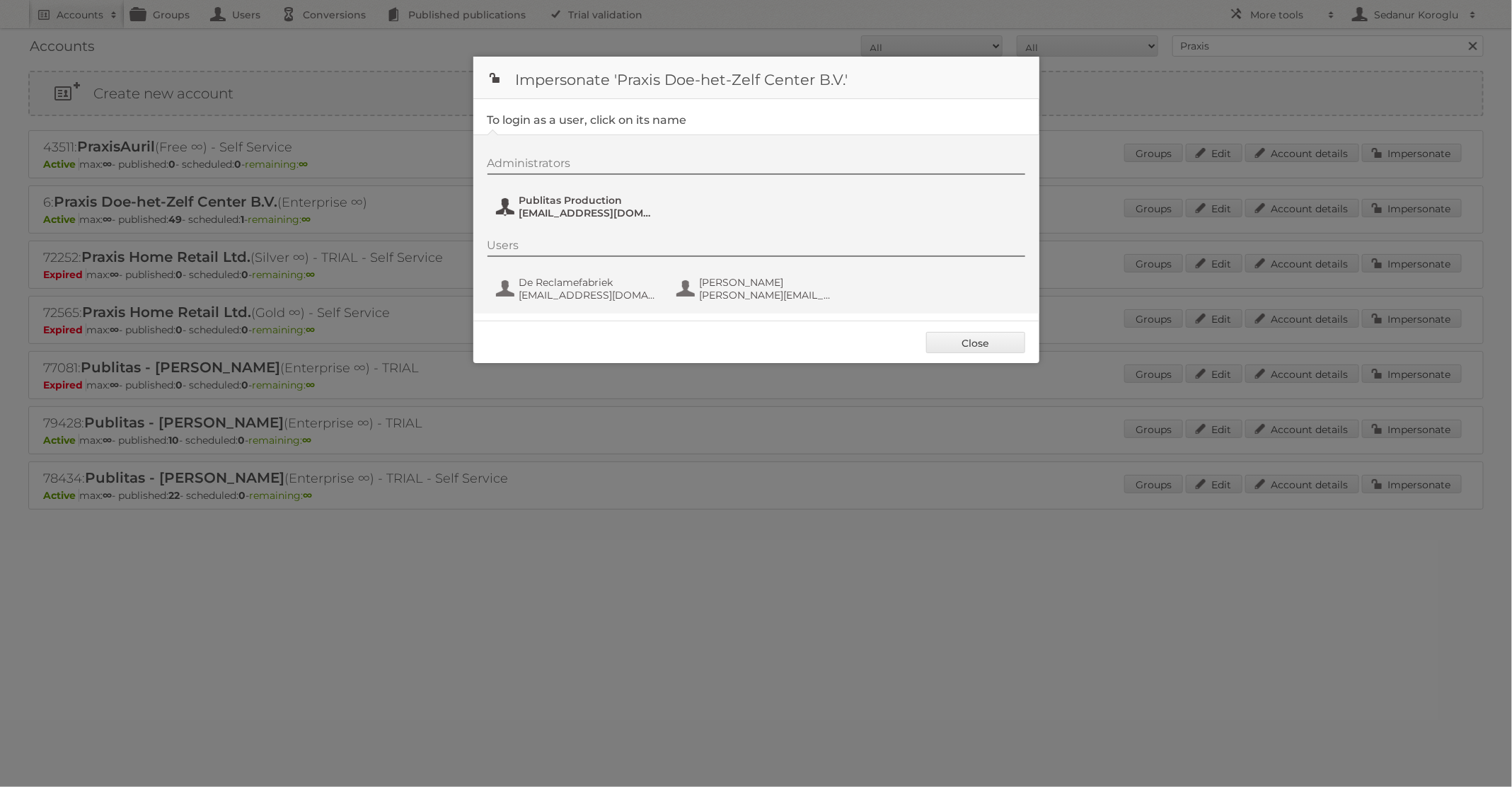
click at [597, 212] on span "[EMAIL_ADDRESS][DOMAIN_NAME]" at bounding box center [588, 213] width 138 height 12
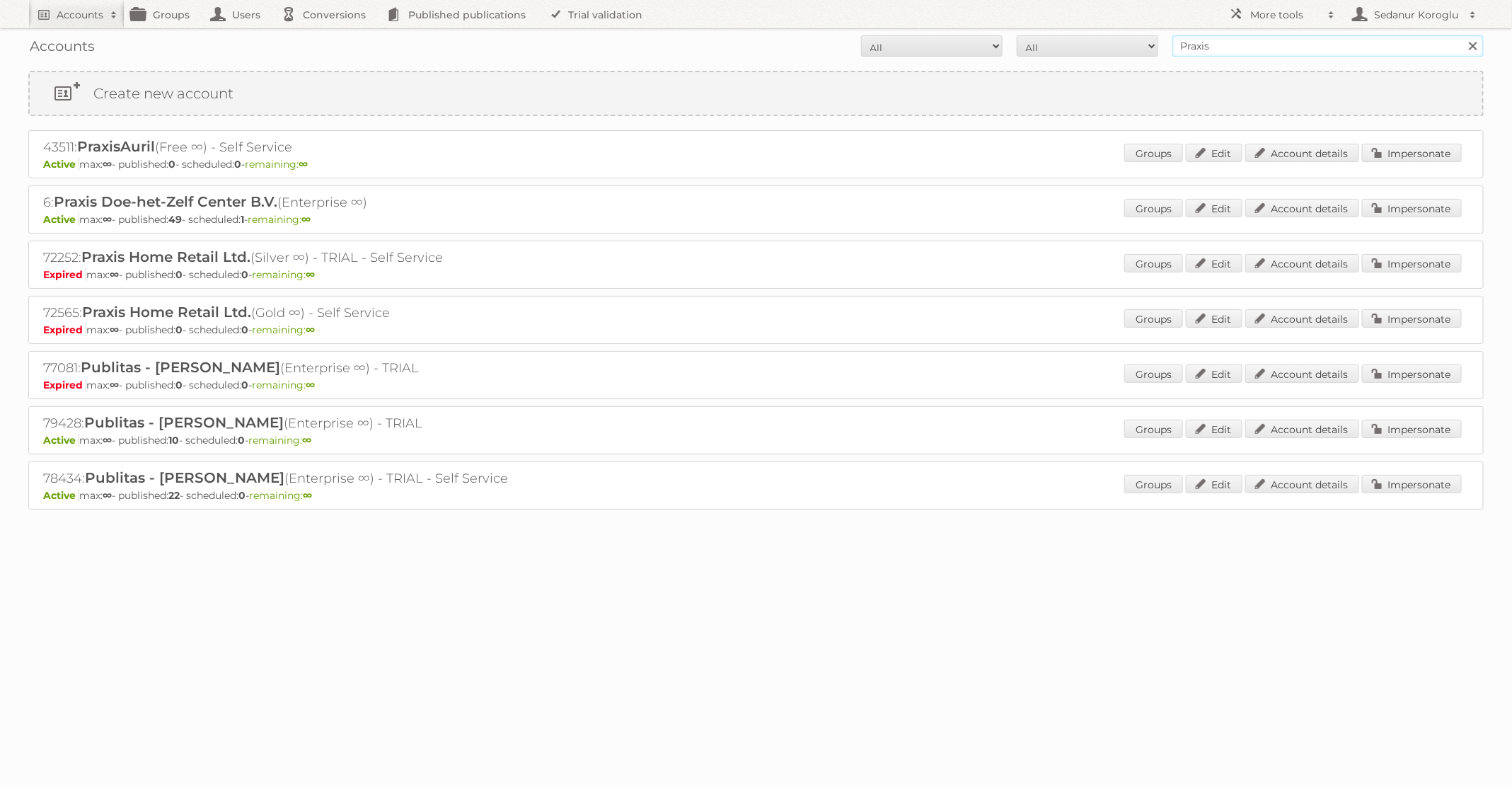
drag, startPoint x: 1248, startPoint y: 44, endPoint x: 1096, endPoint y: 42, distance: 152.0
click at [1096, 44] on form "All Active Expired Pending All Paid Trials Self service Praxis Search" at bounding box center [756, 46] width 1455 height 21
type input "KARWEI"
click at [1461, 36] on input "Search" at bounding box center [1472, 46] width 21 height 21
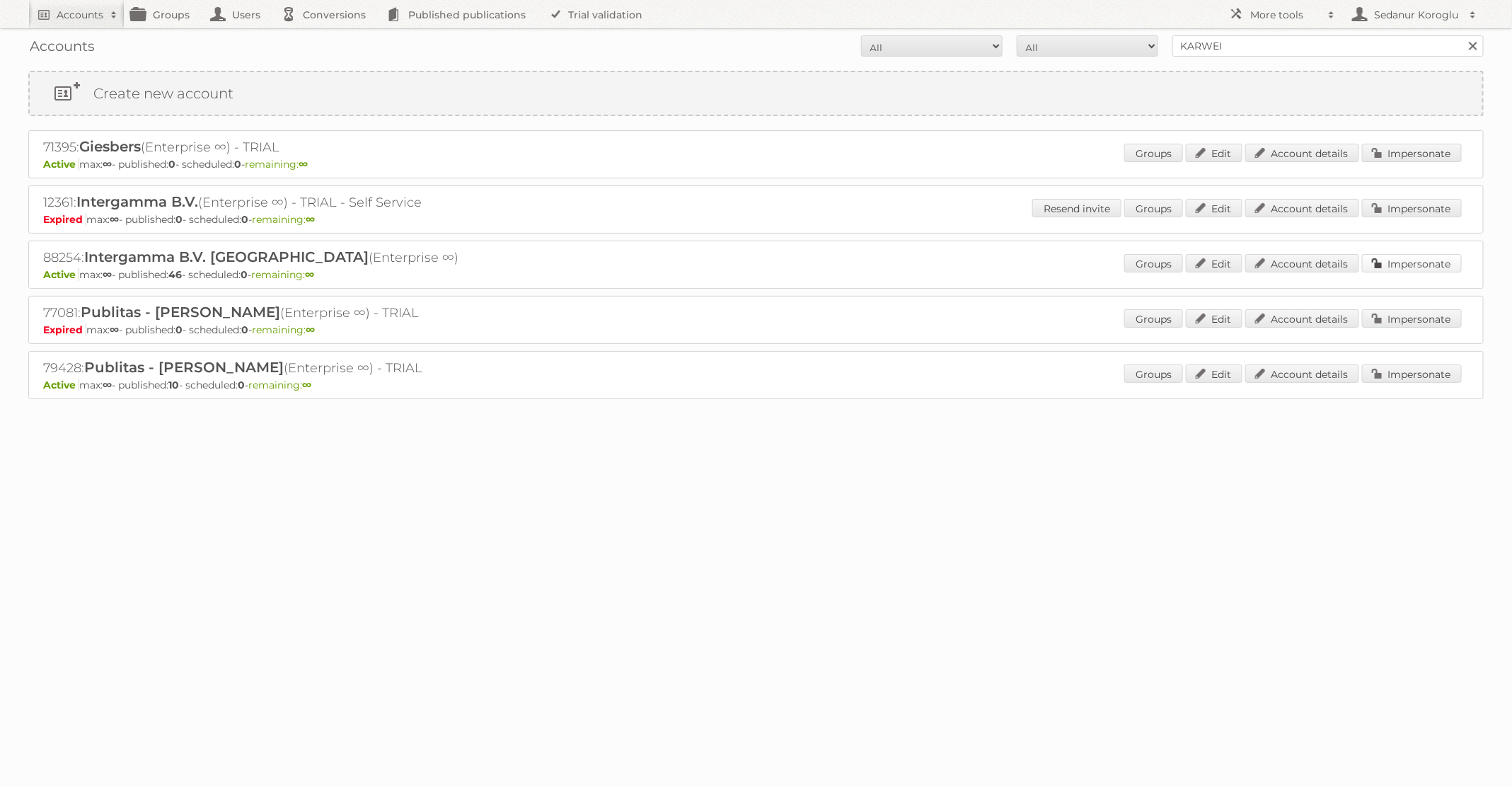
click at [1409, 265] on link "Impersonate" at bounding box center [1412, 264] width 100 height 19
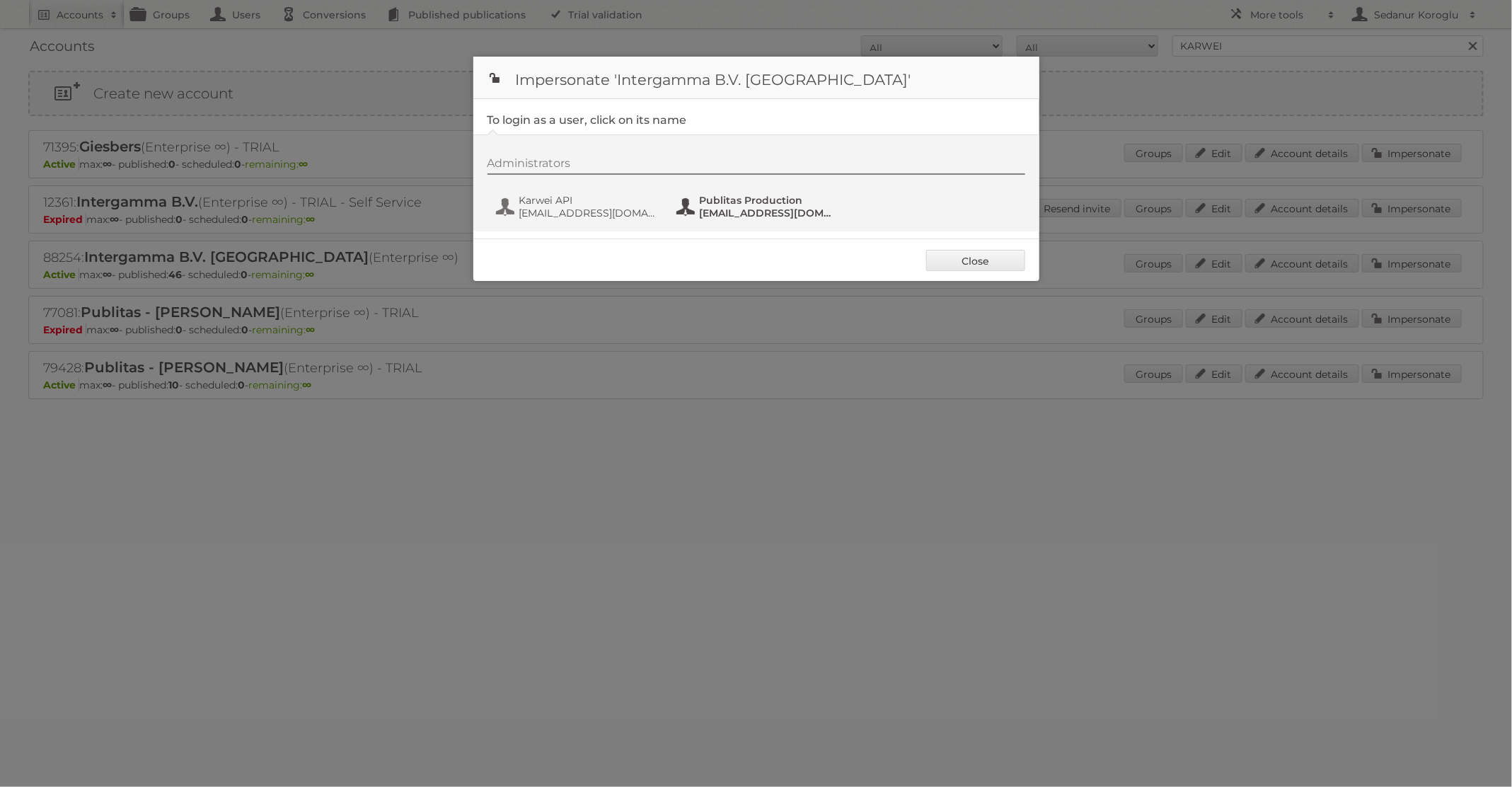
click at [749, 214] on span "fs+karwei@publitas.com" at bounding box center [768, 213] width 138 height 12
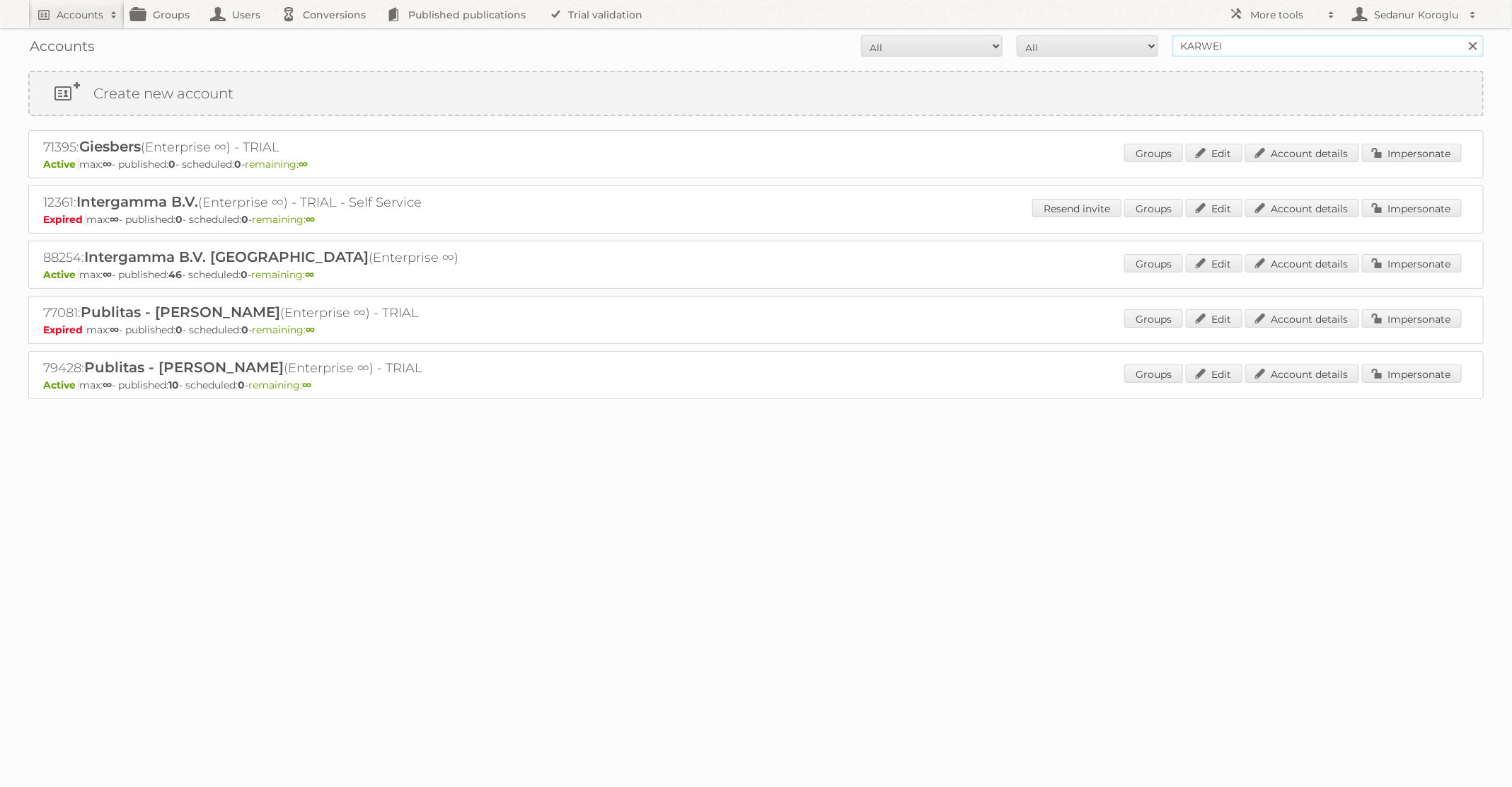
drag, startPoint x: 1252, startPoint y: 48, endPoint x: 1144, endPoint y: 45, distance: 108.0
click at [1144, 47] on form "All Active Expired Pending All Paid Trials Self service KARWEI Search" at bounding box center [756, 46] width 1455 height 21
type input "Praxis"
click at [1461, 36] on input "Search" at bounding box center [1472, 46] width 21 height 21
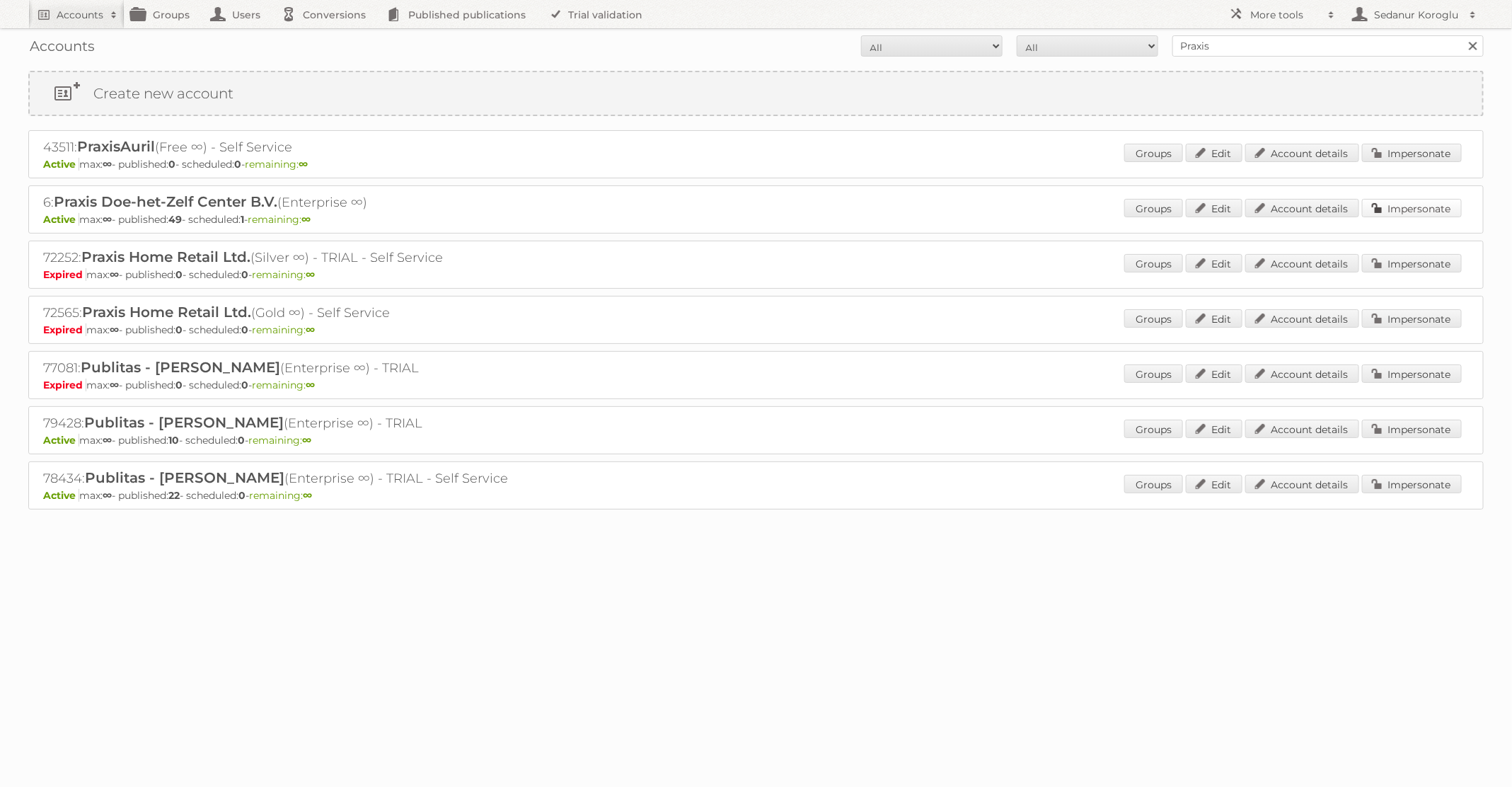
click at [1395, 200] on link "Impersonate" at bounding box center [1412, 208] width 100 height 19
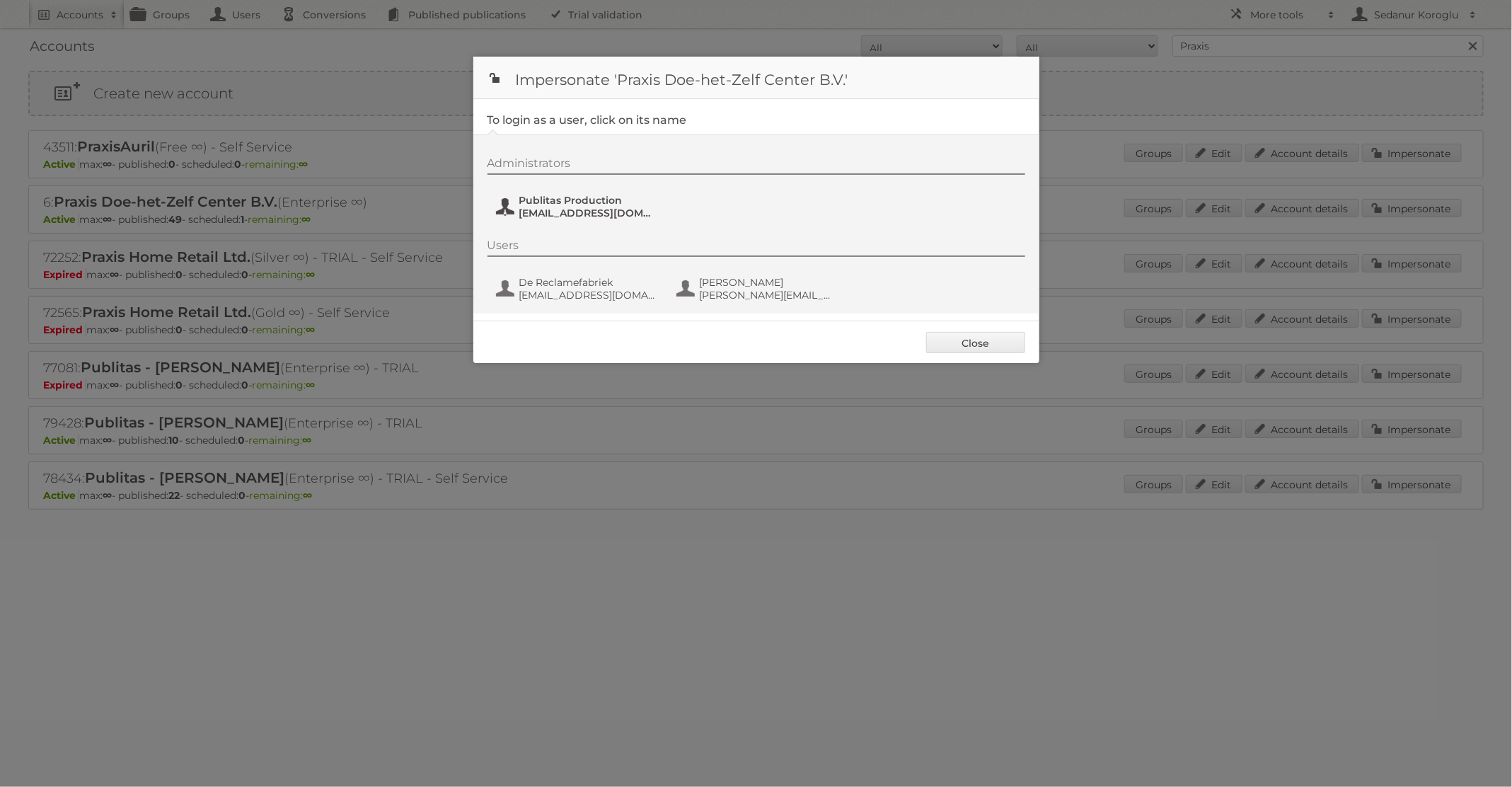
click at [625, 201] on span "Publitas Production" at bounding box center [588, 200] width 138 height 12
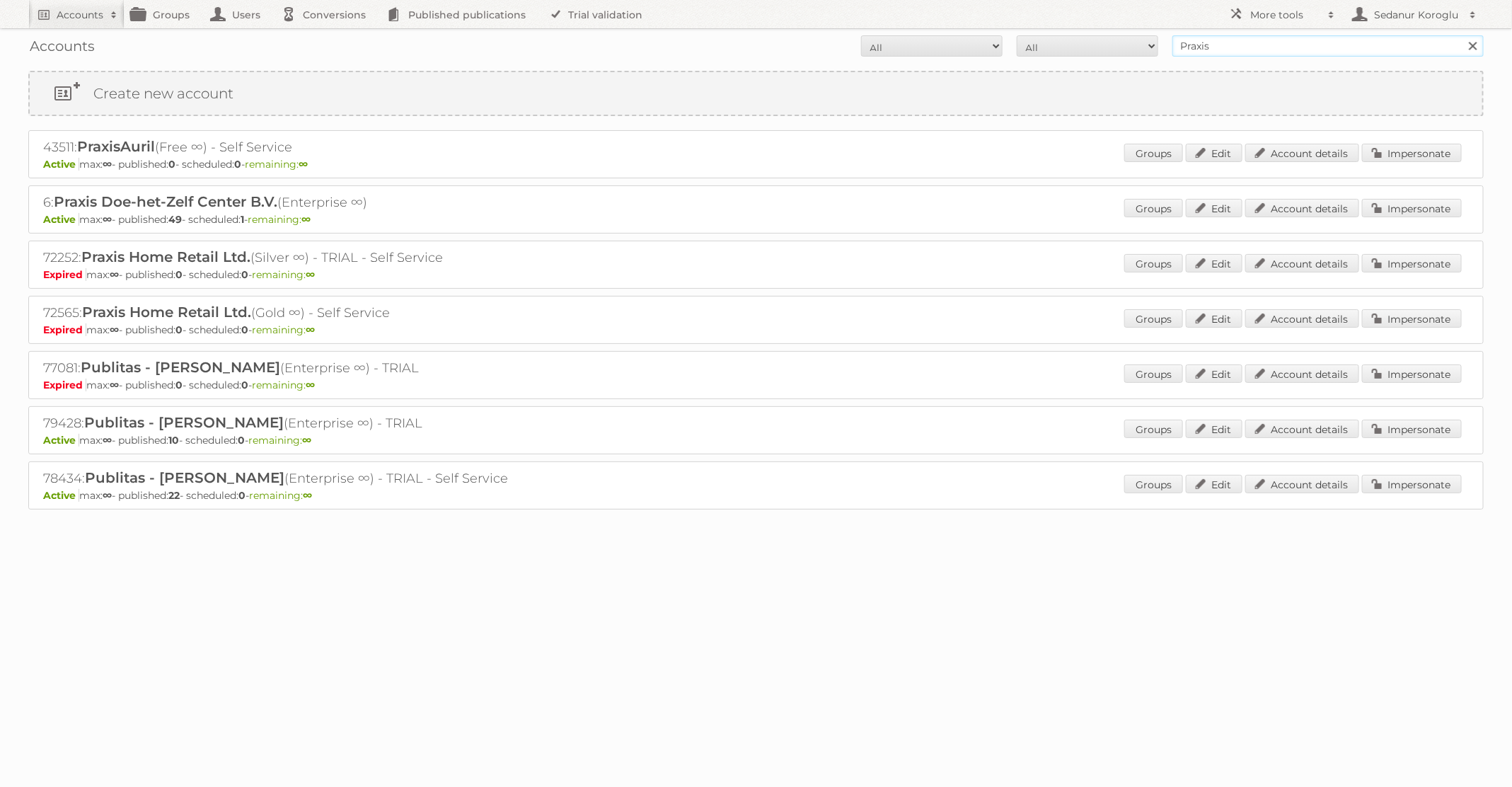
drag, startPoint x: 1220, startPoint y: 45, endPoint x: 1162, endPoint y: 43, distance: 58.0
click at [1162, 43] on form "All Active Expired Pending All Paid Trials Self service Praxis Search" at bounding box center [756, 46] width 1455 height 21
type input "dm drogerie"
click at [1461, 36] on input "Search" at bounding box center [1472, 46] width 21 height 21
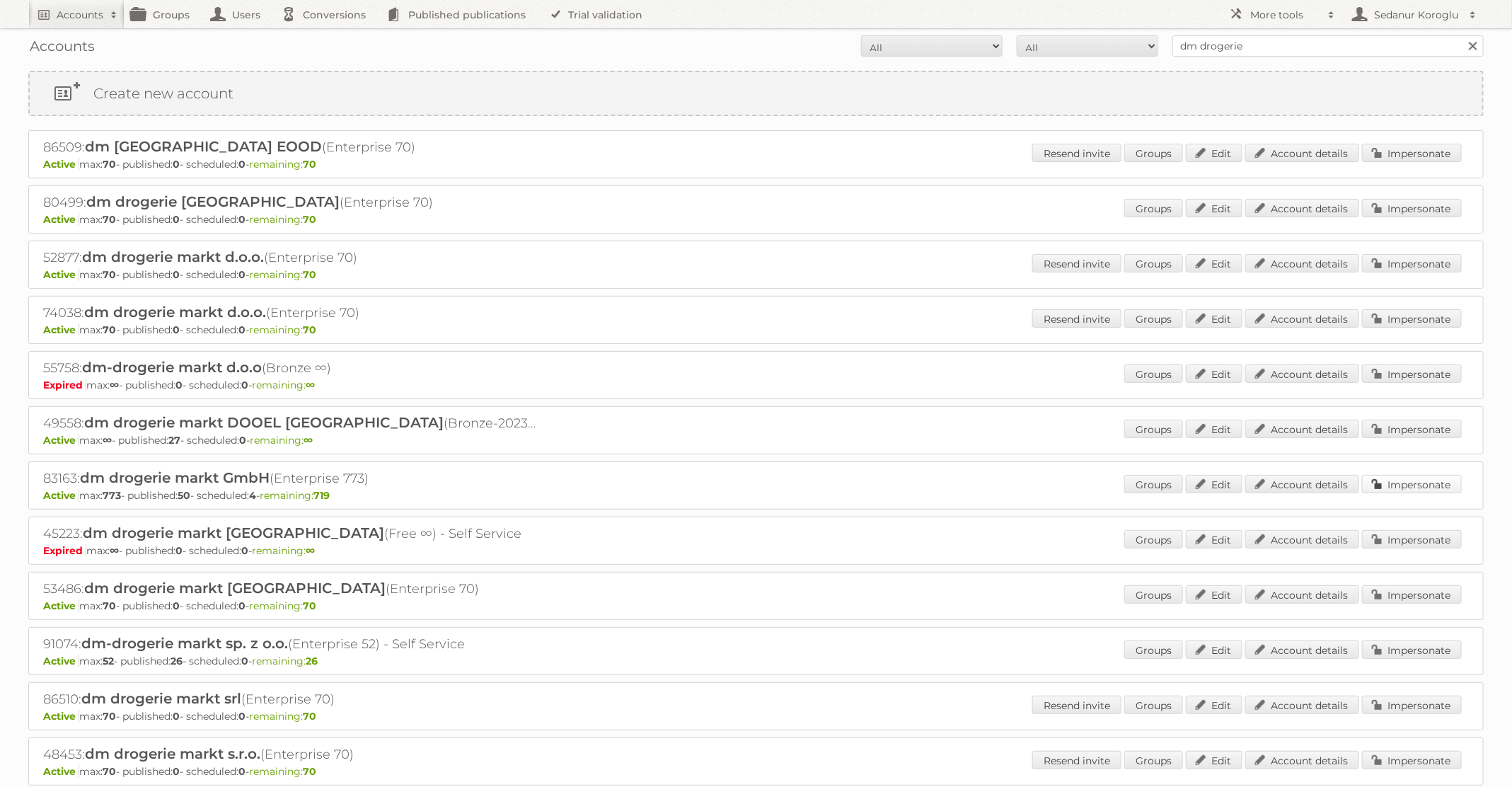
click at [1447, 480] on link "Impersonate" at bounding box center [1412, 484] width 100 height 19
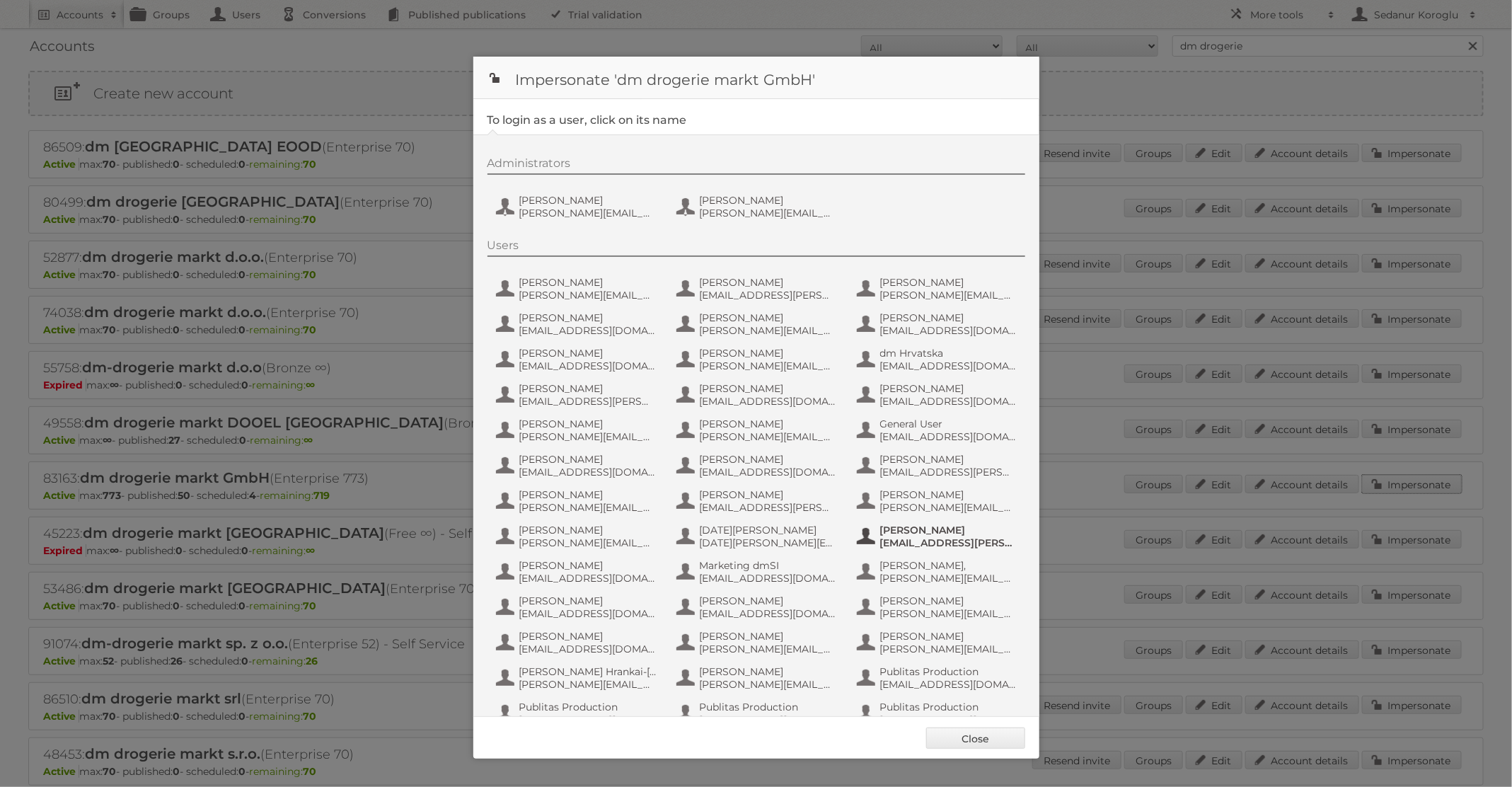
scroll to position [135, 0]
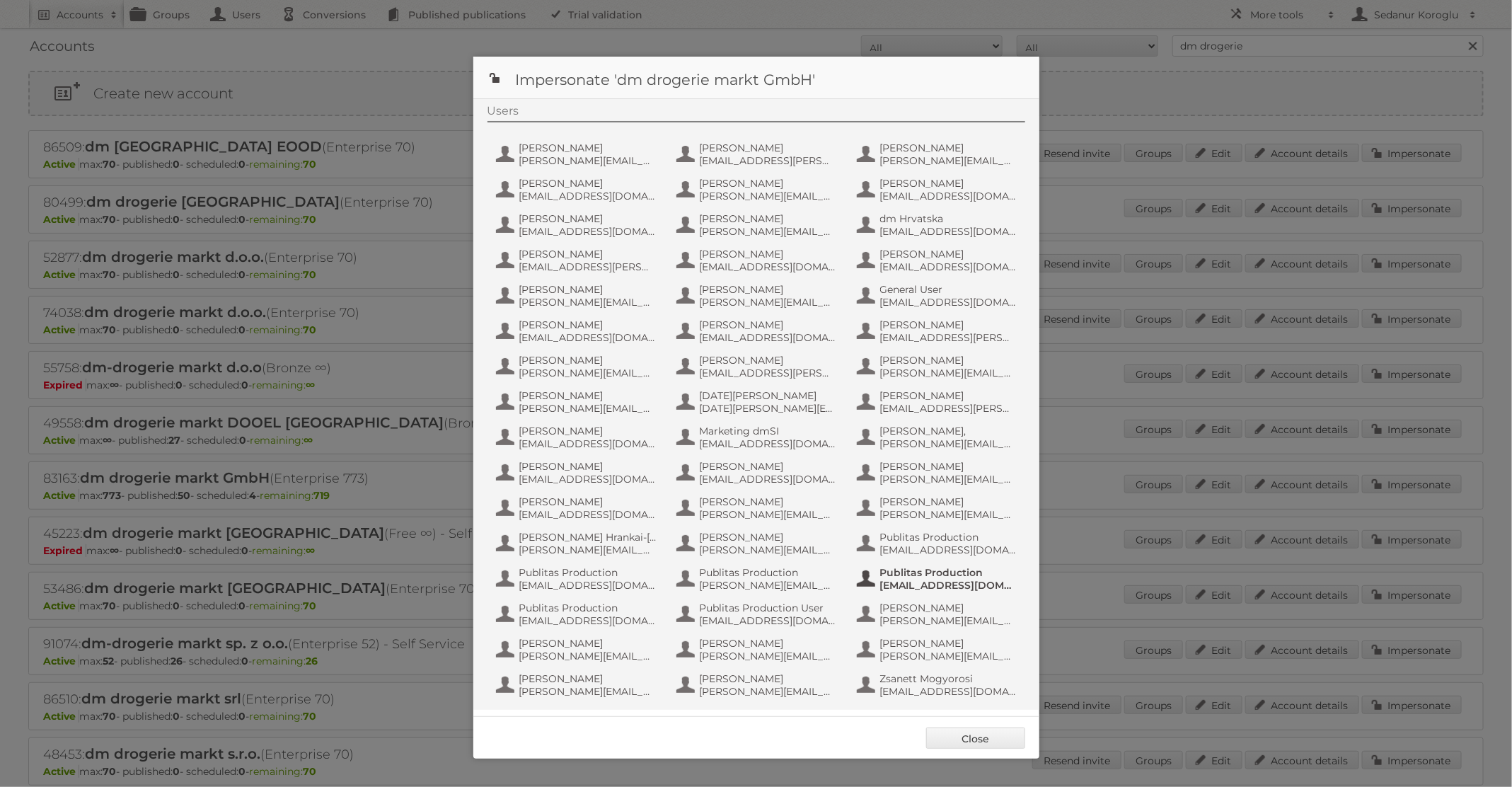
click at [944, 587] on span "fs+dmGmbH@publitas.com" at bounding box center [948, 585] width 138 height 12
